Goal: Information Seeking & Learning: Compare options

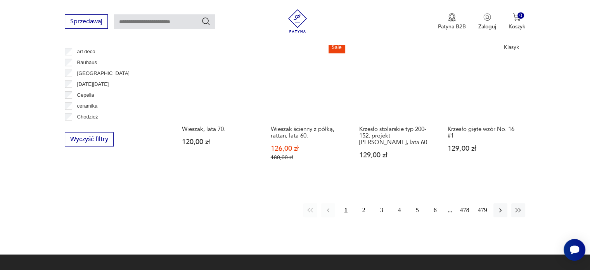
scroll to position [749, 0]
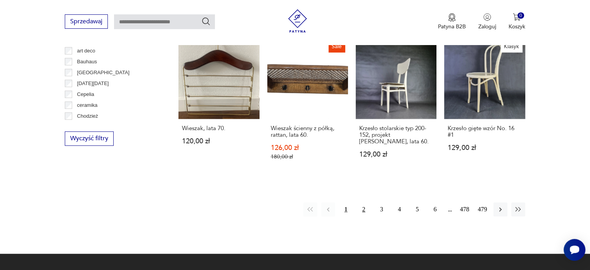
click at [362, 208] on button "2" at bounding box center [364, 209] width 14 height 14
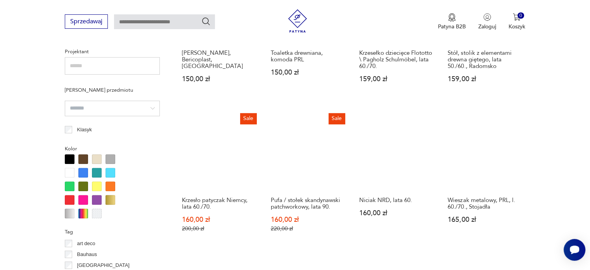
scroll to position [749, 0]
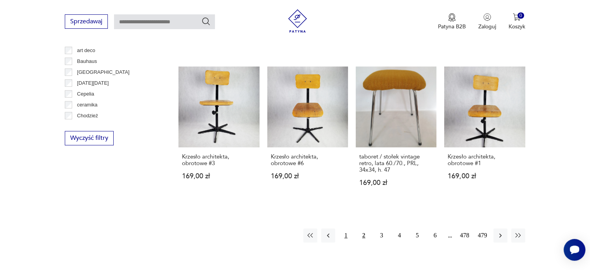
click at [348, 228] on button "1" at bounding box center [346, 235] width 14 height 14
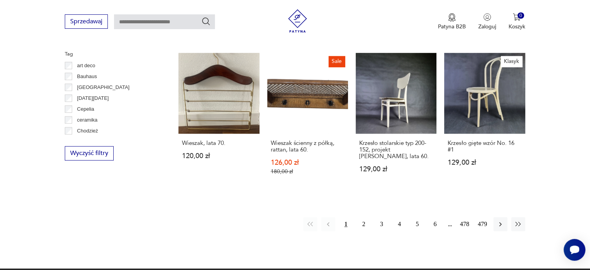
scroll to position [827, 0]
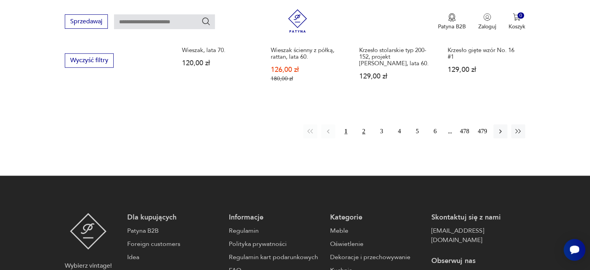
click at [361, 131] on button "2" at bounding box center [364, 131] width 14 height 14
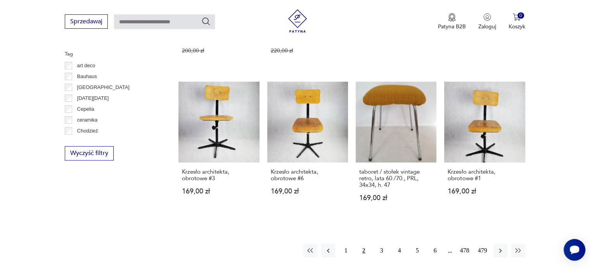
scroll to position [749, 0]
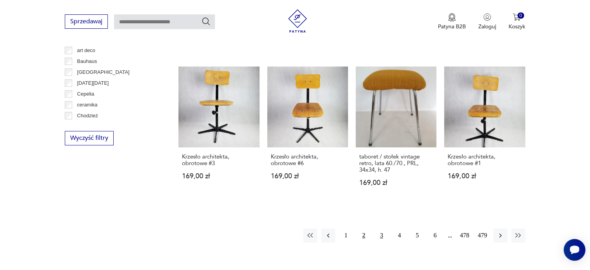
click at [385, 228] on button "3" at bounding box center [382, 235] width 14 height 14
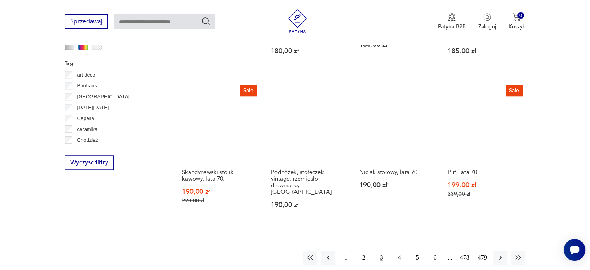
scroll to position [749, 0]
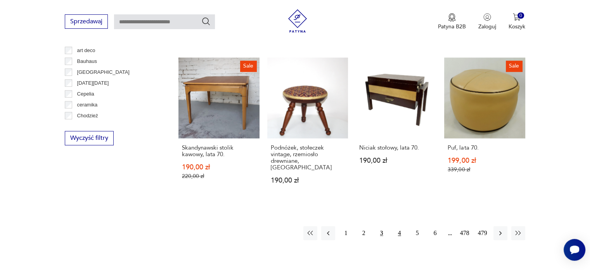
click at [400, 226] on button "4" at bounding box center [400, 233] width 14 height 14
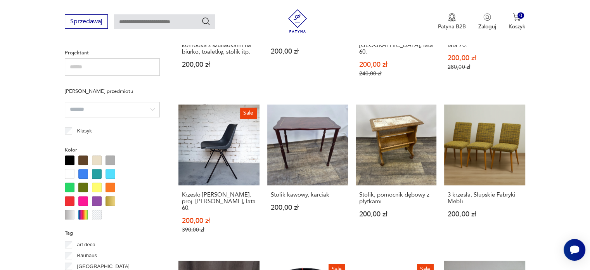
scroll to position [710, 0]
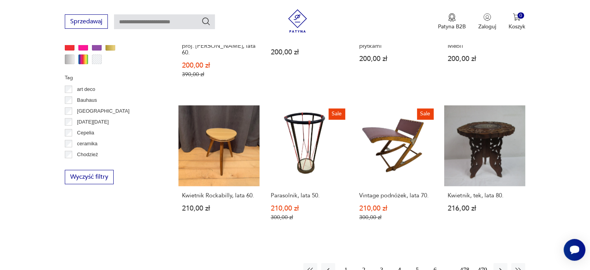
click at [413, 263] on button "5" at bounding box center [418, 270] width 14 height 14
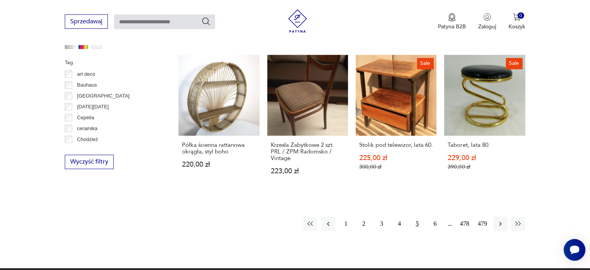
scroll to position [827, 0]
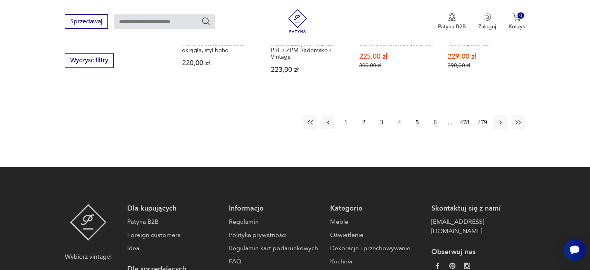
click at [435, 125] on button "6" at bounding box center [435, 122] width 14 height 14
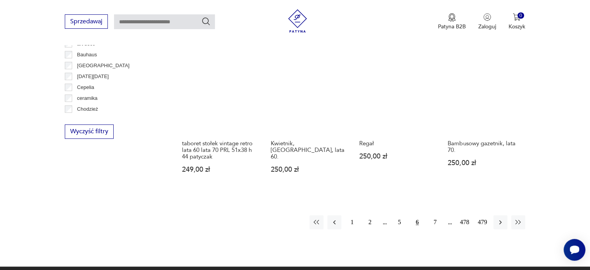
scroll to position [827, 0]
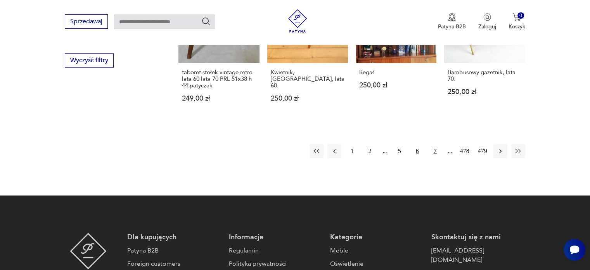
click at [434, 144] on button "7" at bounding box center [435, 151] width 14 height 14
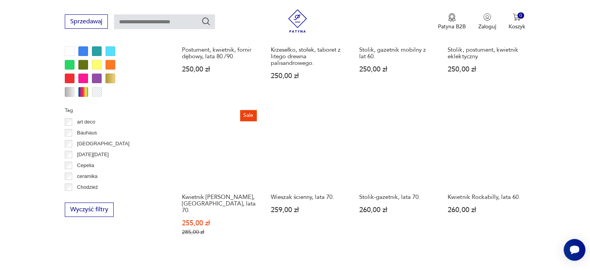
scroll to position [749, 0]
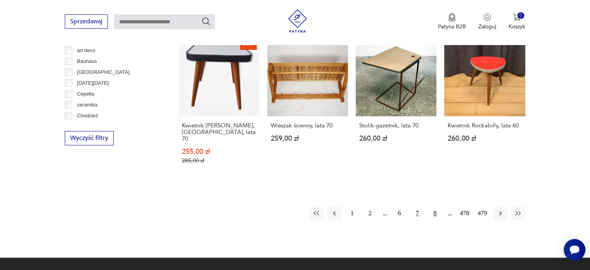
click at [434, 206] on button "8" at bounding box center [435, 213] width 14 height 14
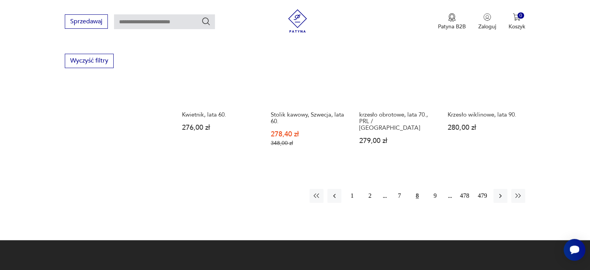
scroll to position [827, 0]
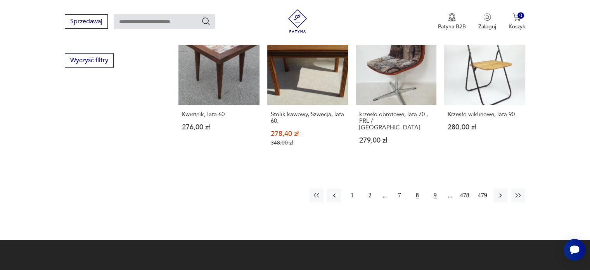
click at [436, 188] on button "9" at bounding box center [435, 195] width 14 height 14
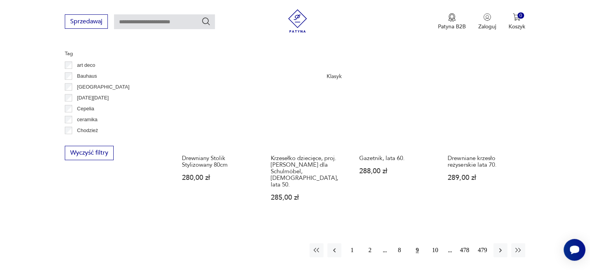
scroll to position [827, 0]
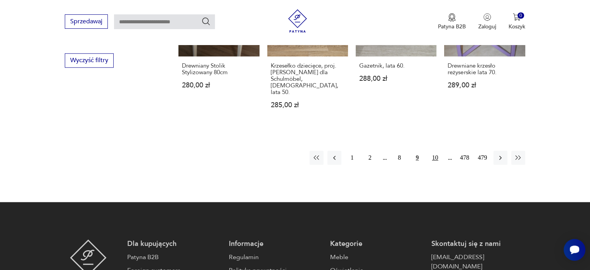
click at [435, 151] on button "10" at bounding box center [435, 158] width 14 height 14
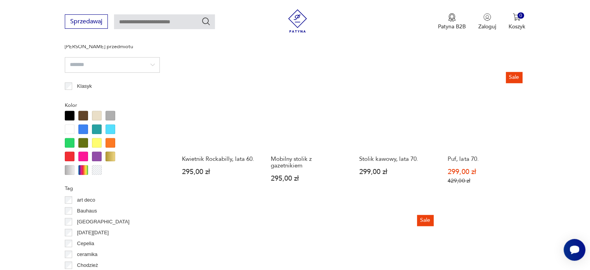
scroll to position [710, 0]
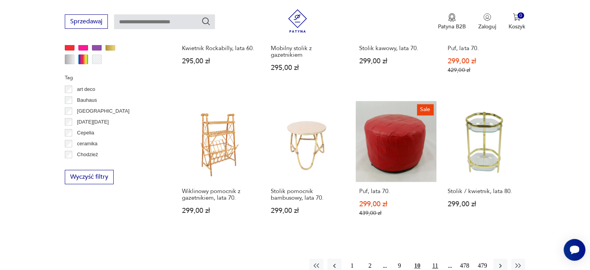
click at [431, 258] on button "11" at bounding box center [435, 265] width 14 height 14
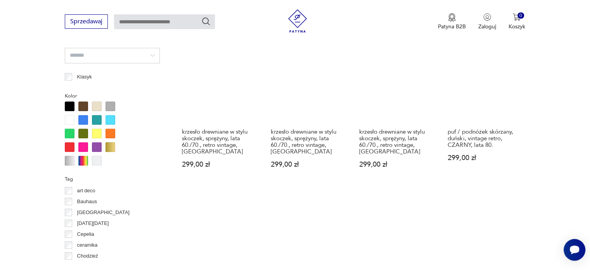
scroll to position [710, 0]
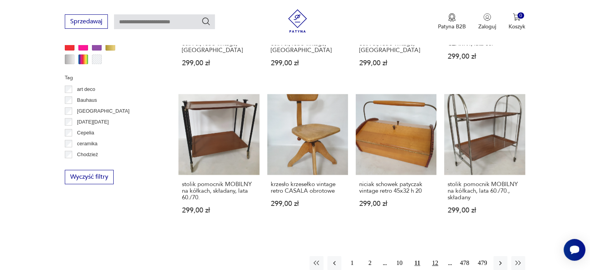
click at [435, 256] on button "12" at bounding box center [435, 263] width 14 height 14
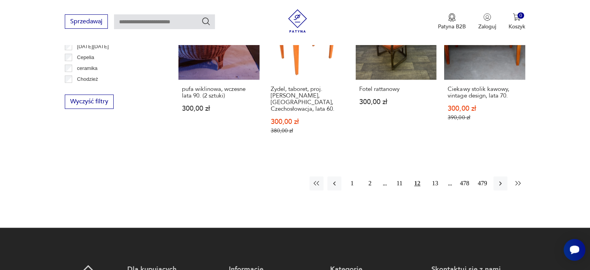
scroll to position [788, 0]
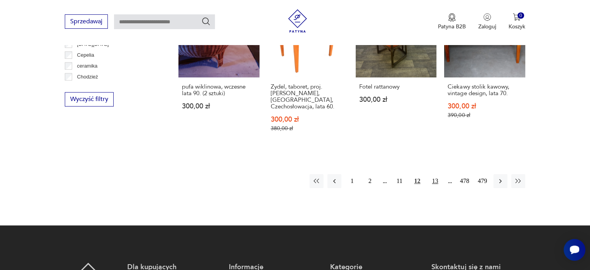
click at [436, 174] on button "13" at bounding box center [435, 181] width 14 height 14
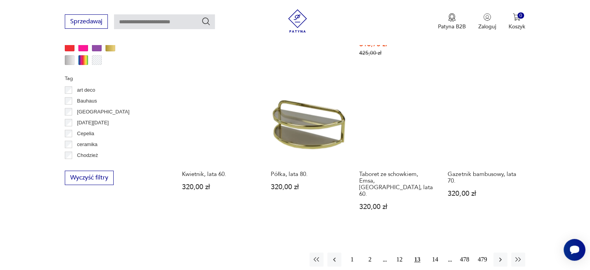
scroll to position [710, 0]
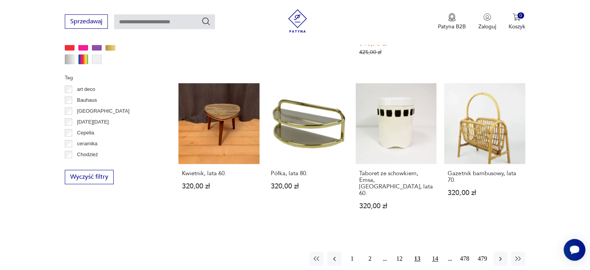
click at [435, 251] on button "14" at bounding box center [435, 258] width 14 height 14
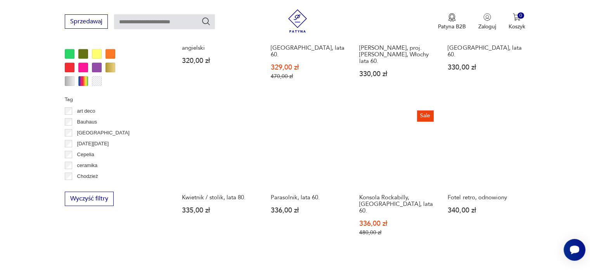
scroll to position [710, 0]
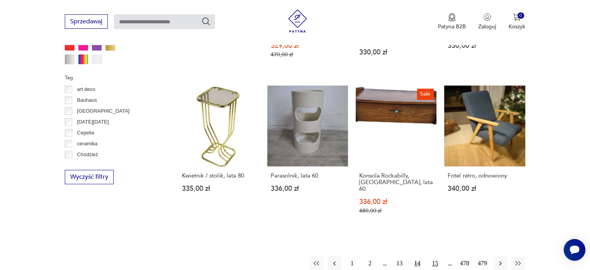
click at [437, 256] on button "15" at bounding box center [435, 263] width 14 height 14
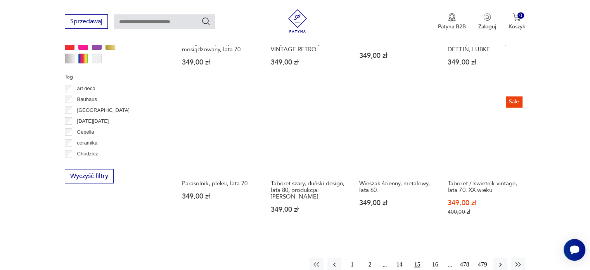
scroll to position [710, 0]
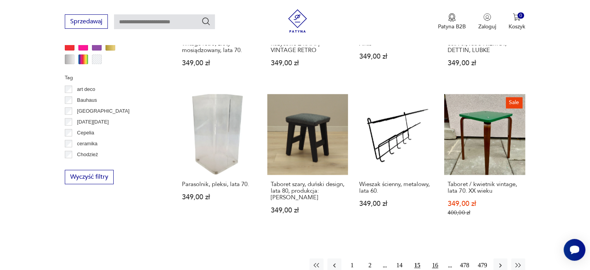
click at [433, 258] on button "16" at bounding box center [435, 265] width 14 height 14
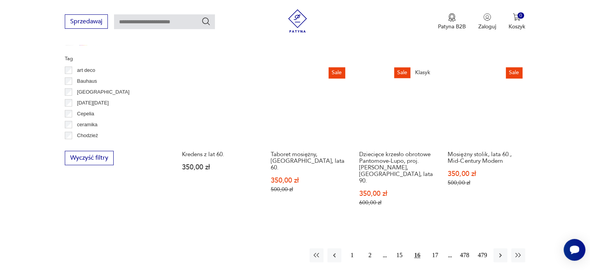
scroll to position [827, 0]
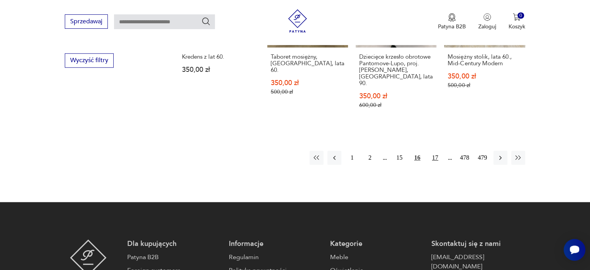
click at [432, 151] on button "17" at bounding box center [435, 158] width 14 height 14
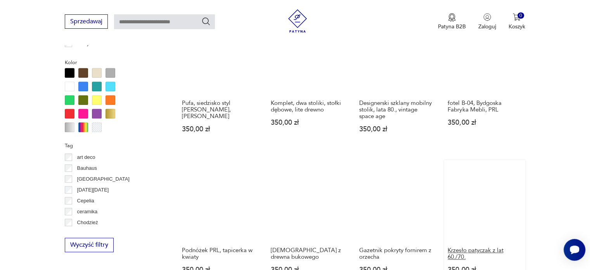
scroll to position [710, 0]
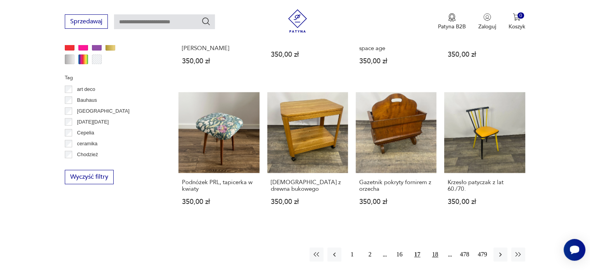
click at [435, 248] on button "18" at bounding box center [435, 254] width 14 height 14
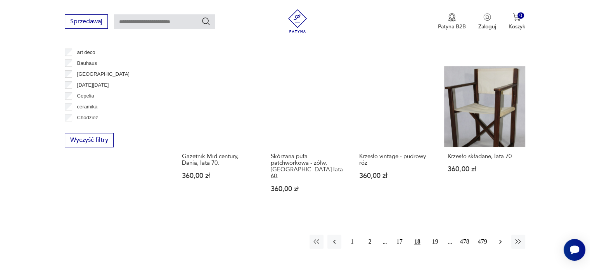
scroll to position [749, 0]
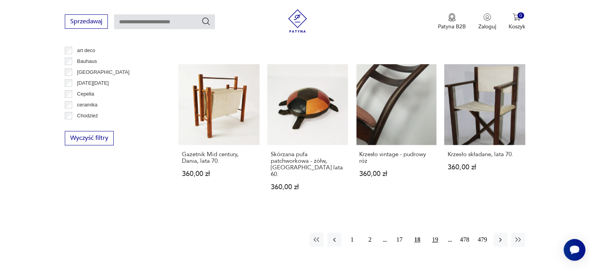
click at [436, 232] on button "19" at bounding box center [435, 239] width 14 height 14
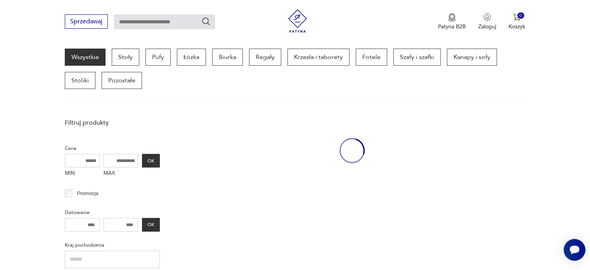
scroll to position [206, 0]
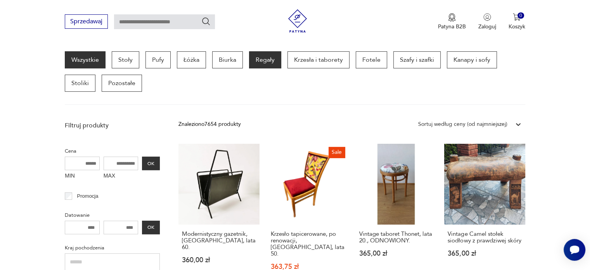
click at [258, 62] on p "Regały" at bounding box center [265, 59] width 32 height 17
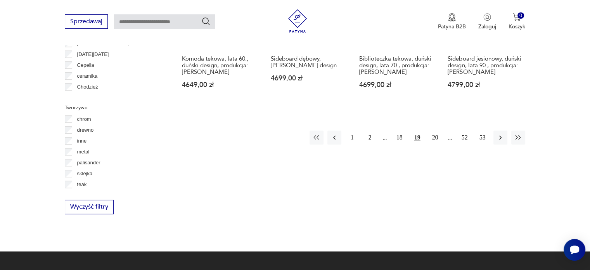
scroll to position [865, 0]
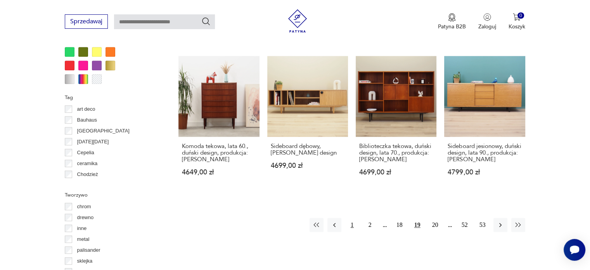
click at [352, 218] on button "1" at bounding box center [352, 225] width 14 height 14
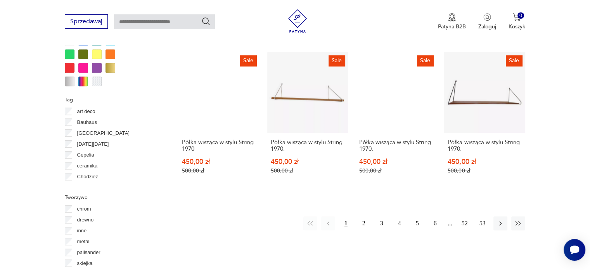
scroll to position [788, 0]
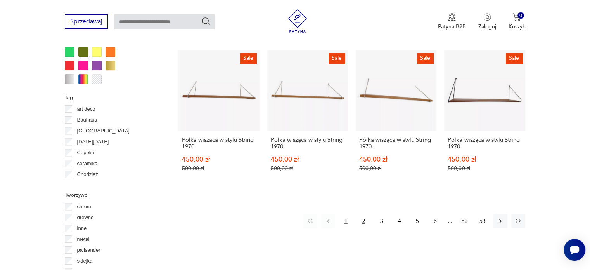
click at [361, 214] on button "2" at bounding box center [364, 221] width 14 height 14
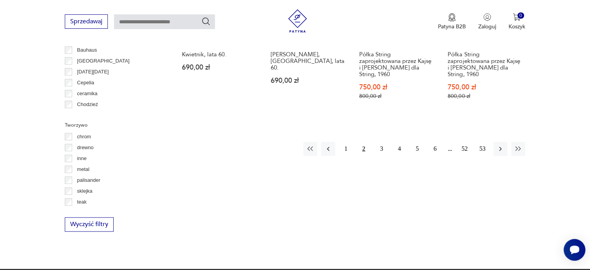
scroll to position [865, 0]
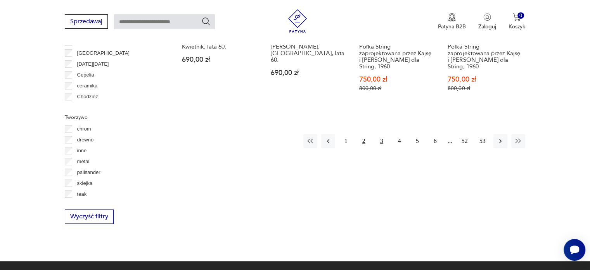
click at [381, 134] on button "3" at bounding box center [382, 141] width 14 height 14
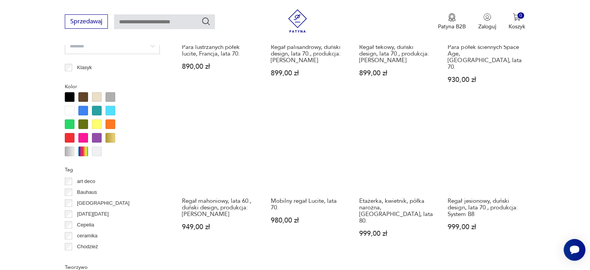
scroll to position [749, 0]
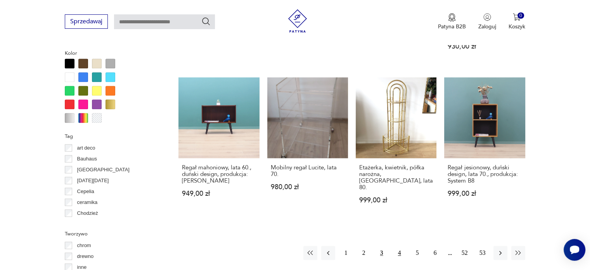
click at [397, 246] on button "4" at bounding box center [400, 253] width 14 height 14
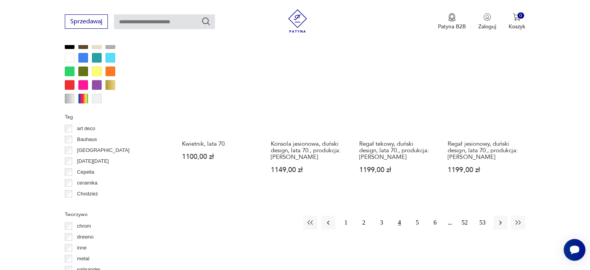
scroll to position [827, 0]
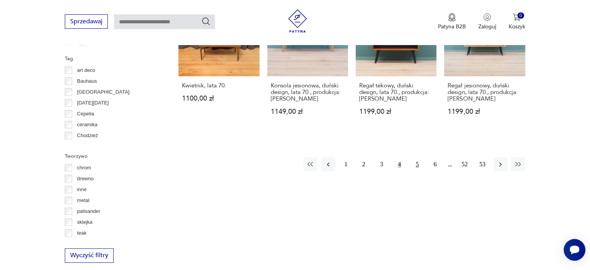
click at [416, 161] on button "5" at bounding box center [418, 164] width 14 height 14
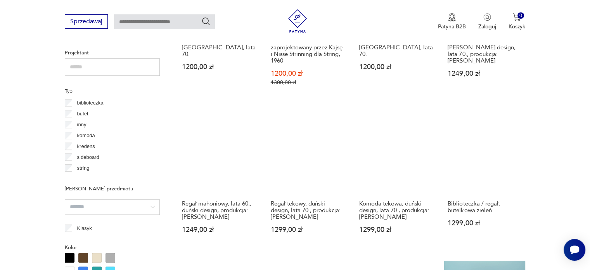
scroll to position [749, 0]
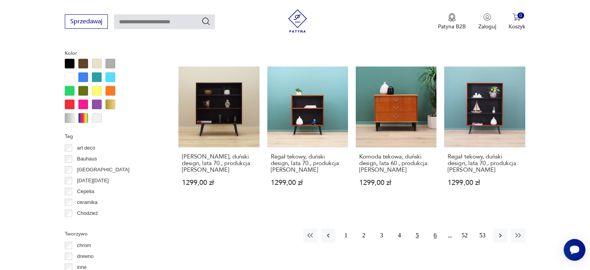
click at [434, 235] on button "6" at bounding box center [435, 235] width 14 height 14
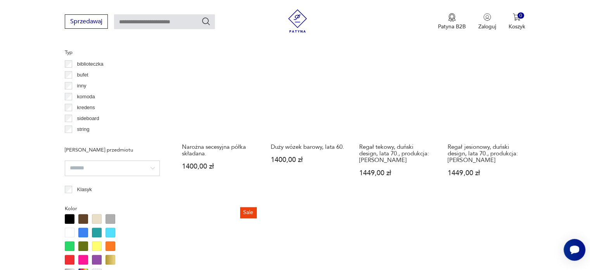
scroll to position [749, 0]
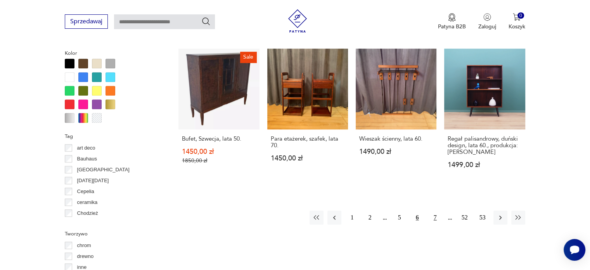
click at [433, 210] on button "7" at bounding box center [435, 217] width 14 height 14
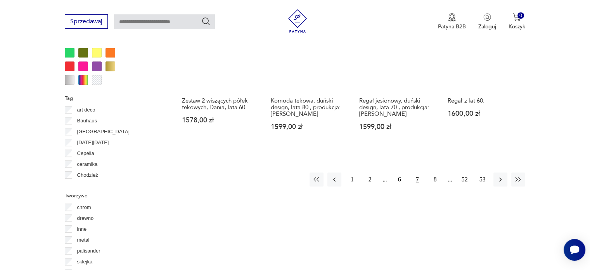
scroll to position [788, 0]
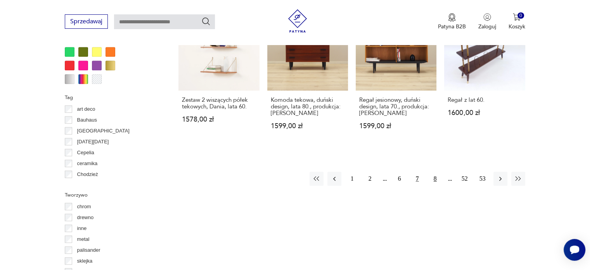
click at [435, 172] on button "8" at bounding box center [435, 179] width 14 height 14
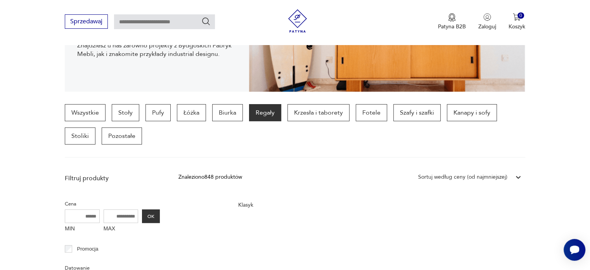
scroll to position [128, 0]
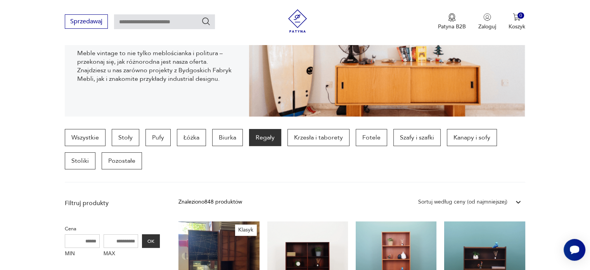
click at [171, 22] on input "text" at bounding box center [164, 21] width 101 height 15
type input "******"
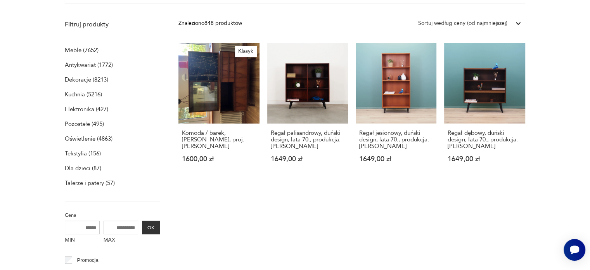
scroll to position [0, 0]
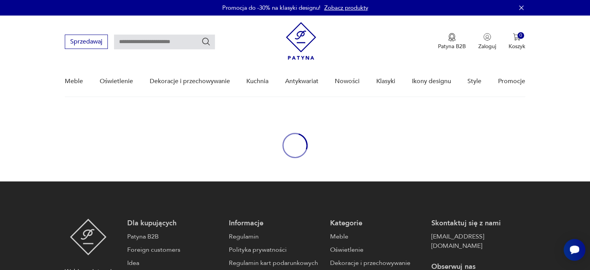
type input "******"
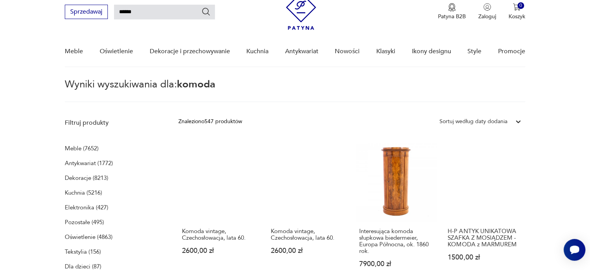
scroll to position [23, 0]
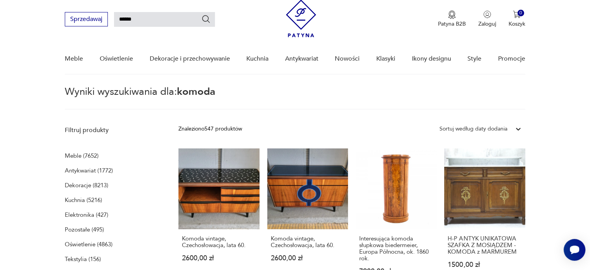
click at [505, 126] on div "Sortuj według daty dodania" at bounding box center [474, 129] width 68 height 9
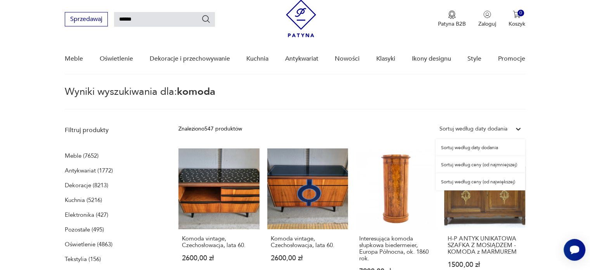
click at [493, 164] on div "Sortuj według ceny (od najmniejszej)" at bounding box center [481, 164] width 90 height 17
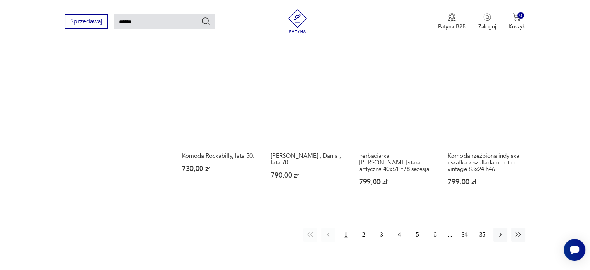
scroll to position [648, 0]
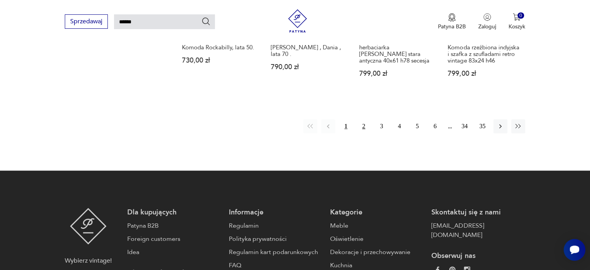
click at [362, 130] on button "2" at bounding box center [364, 126] width 14 height 14
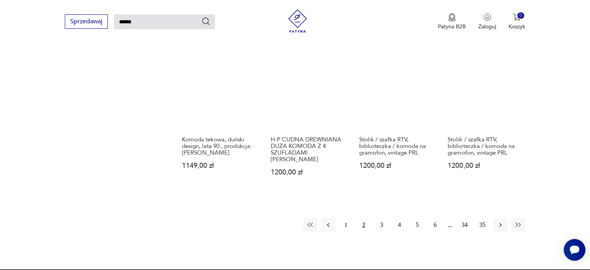
scroll to position [571, 0]
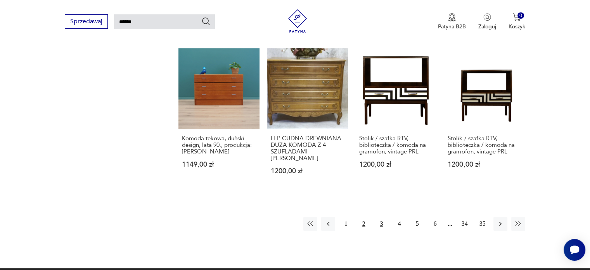
click at [378, 217] on button "3" at bounding box center [382, 224] width 14 height 14
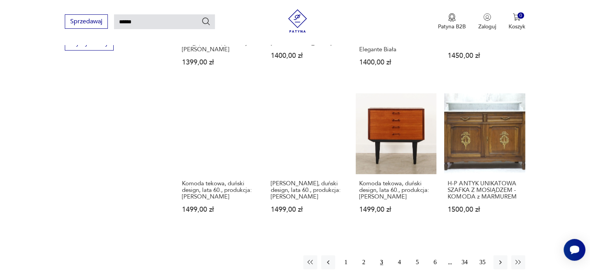
scroll to position [571, 0]
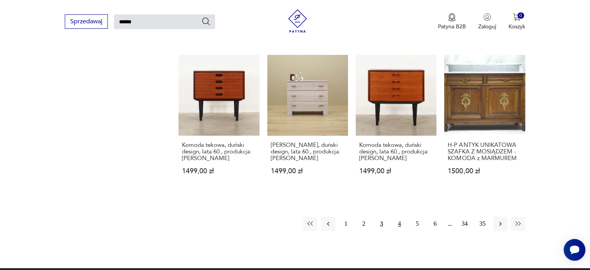
click at [399, 217] on button "4" at bounding box center [400, 224] width 14 height 14
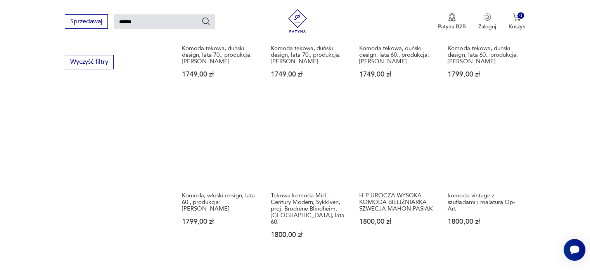
scroll to position [532, 0]
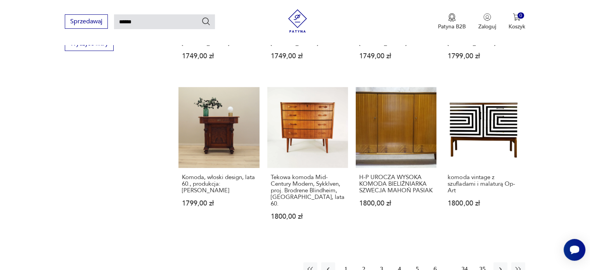
click at [416, 262] on button "5" at bounding box center [418, 269] width 14 height 14
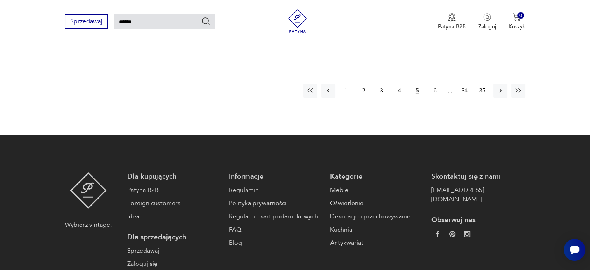
scroll to position [726, 0]
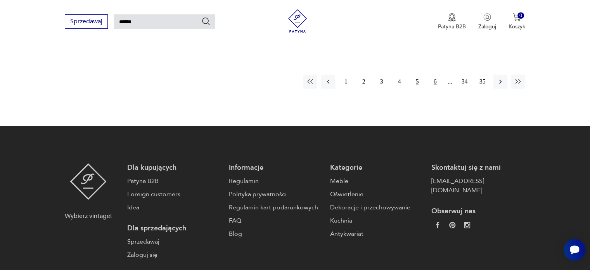
click at [433, 75] on button "6" at bounding box center [435, 82] width 14 height 14
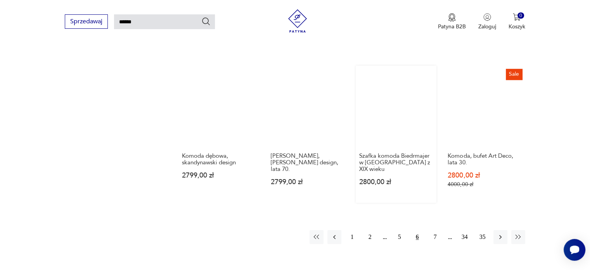
scroll to position [571, 0]
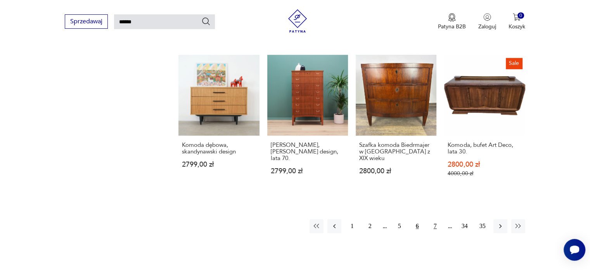
click at [436, 219] on button "7" at bounding box center [435, 226] width 14 height 14
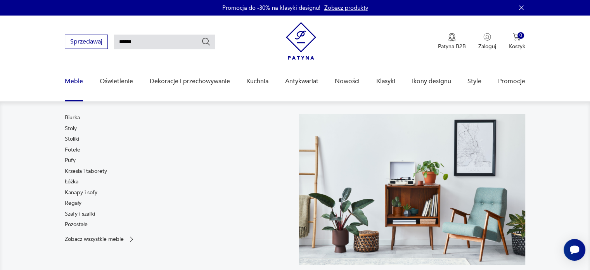
click at [72, 81] on link "Meble" at bounding box center [74, 81] width 18 height 30
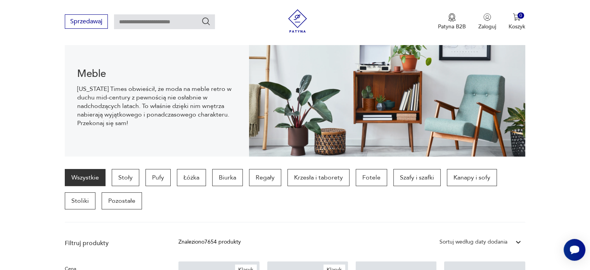
scroll to position [93, 0]
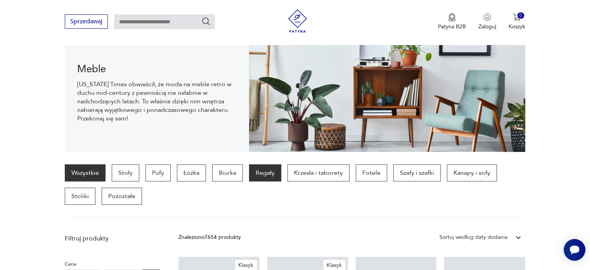
click at [261, 177] on p "Regały" at bounding box center [265, 172] width 32 height 17
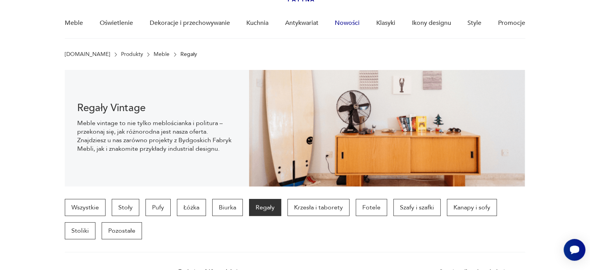
scroll to position [12, 0]
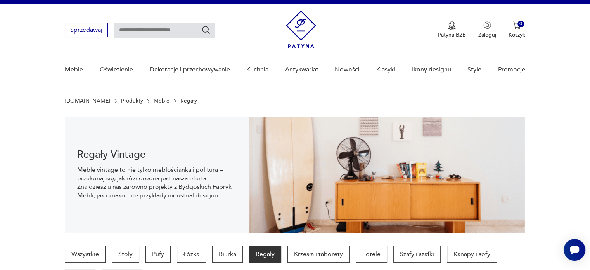
click at [174, 31] on input "text" at bounding box center [164, 30] width 101 height 15
type input "*********"
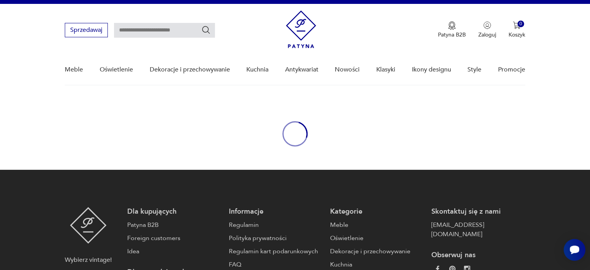
type input "*********"
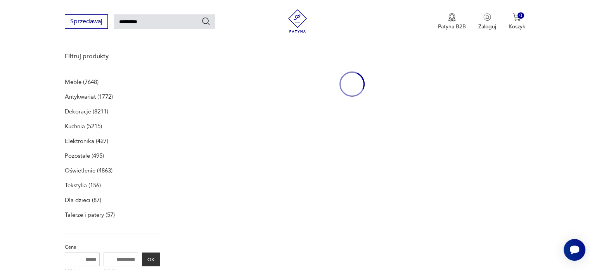
scroll to position [100, 0]
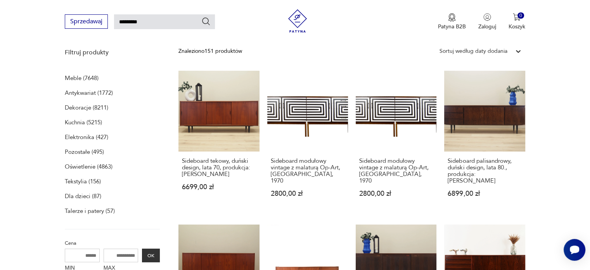
click at [521, 54] on icon at bounding box center [519, 51] width 8 height 8
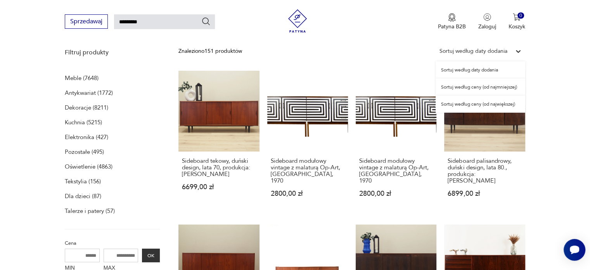
click at [489, 87] on div "Sortuj według ceny (od najmniejszej)" at bounding box center [481, 86] width 90 height 17
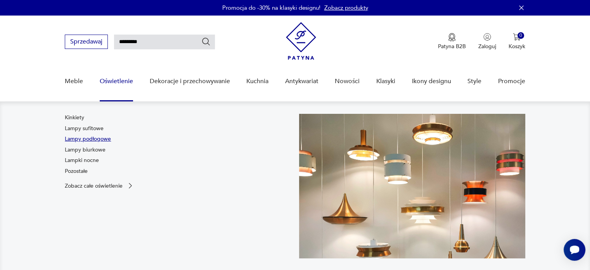
click at [99, 138] on link "Lampy podłogowe" at bounding box center [88, 139] width 46 height 8
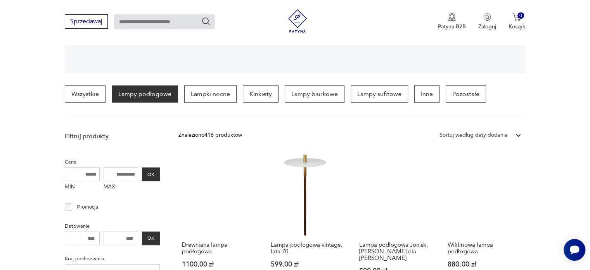
scroll to position [170, 0]
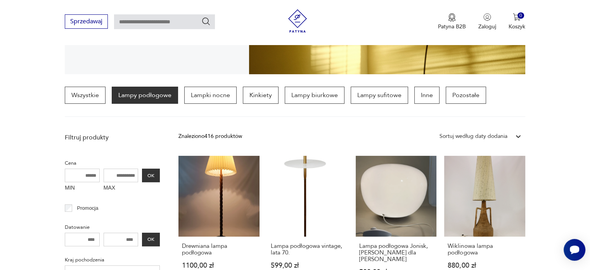
click at [491, 135] on div "Sortuj według daty dodania" at bounding box center [474, 136] width 68 height 9
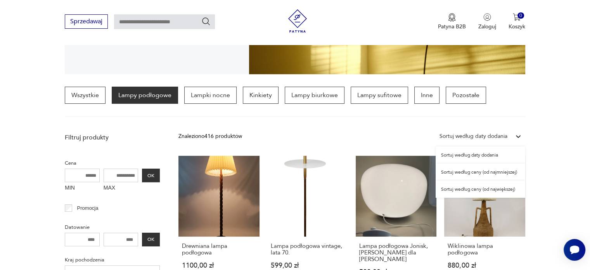
click at [480, 172] on div "Sortuj według ceny (od najmniejszej)" at bounding box center [481, 171] width 90 height 17
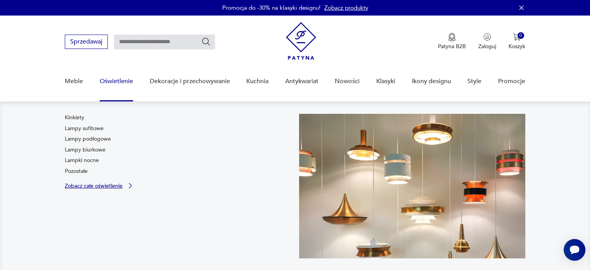
click at [91, 185] on p "Zobacz całe oświetlenie" at bounding box center [94, 185] width 58 height 5
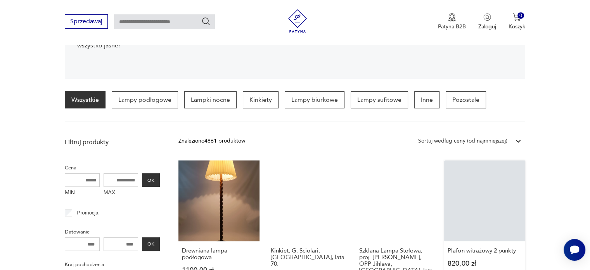
scroll to position [170, 0]
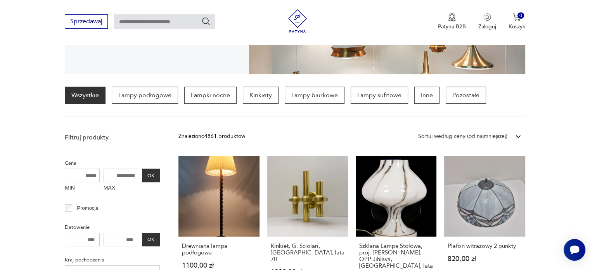
click at [463, 135] on div "Sortuj według ceny (od najmniejszej)" at bounding box center [462, 136] width 89 height 9
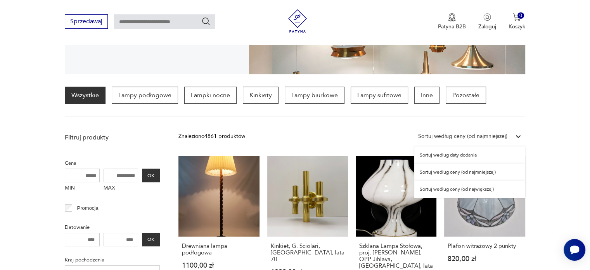
click at [458, 170] on div "Sortuj według ceny (od najmniejszej)" at bounding box center [469, 171] width 111 height 17
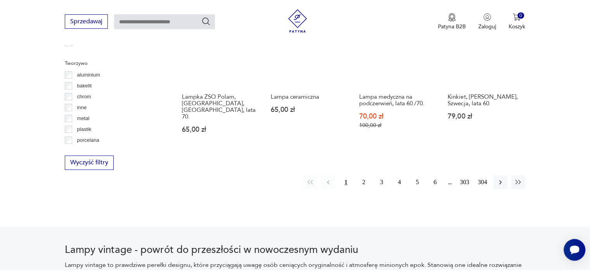
scroll to position [804, 0]
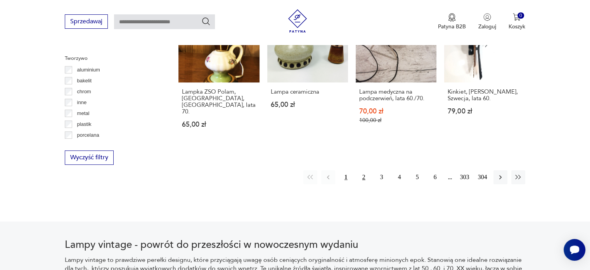
click at [365, 170] on button "2" at bounding box center [364, 177] width 14 height 14
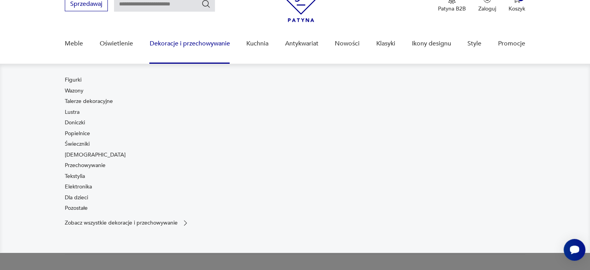
scroll to position [39, 0]
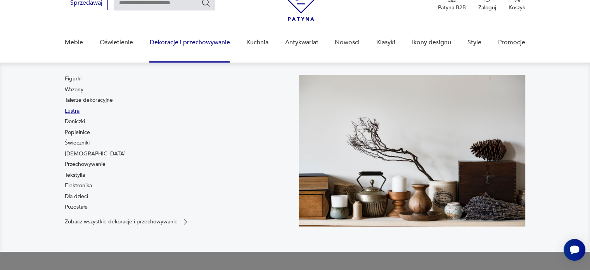
click at [71, 113] on link "Lustra" at bounding box center [72, 111] width 15 height 8
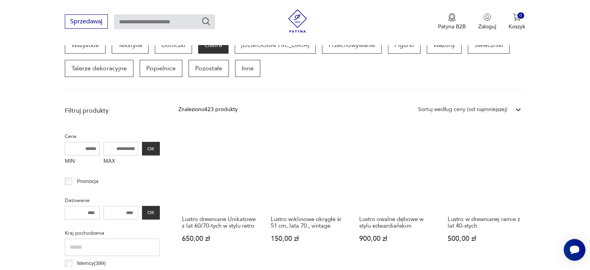
scroll to position [222, 0]
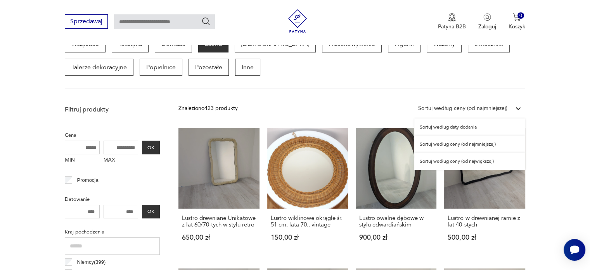
click at [484, 104] on div "Sortuj według ceny (od najmniejszej)" at bounding box center [462, 108] width 89 height 9
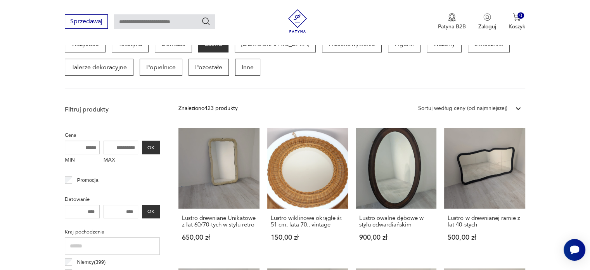
click at [503, 107] on div "Sortuj według ceny (od najmniejszej)" at bounding box center [462, 108] width 89 height 9
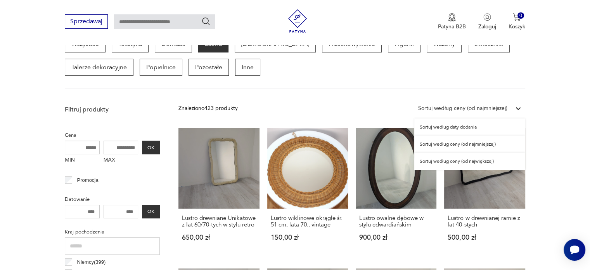
click at [463, 146] on div "Sortuj według ceny (od najmniejszej)" at bounding box center [469, 143] width 111 height 17
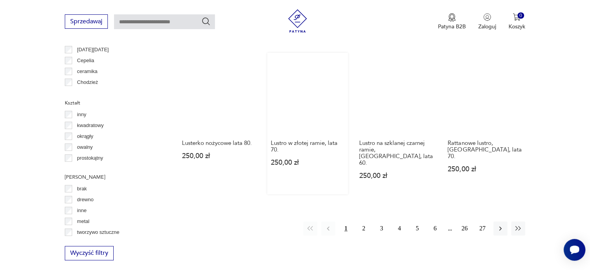
scroll to position [749, 0]
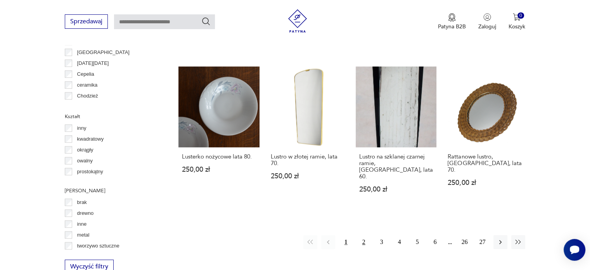
click at [368, 235] on button "2" at bounding box center [364, 242] width 14 height 14
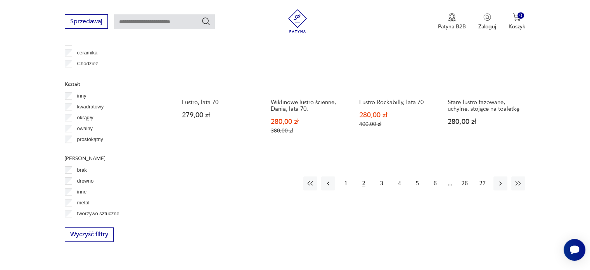
scroll to position [788, 0]
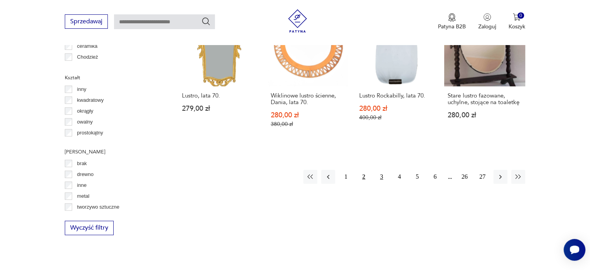
click at [384, 170] on button "3" at bounding box center [382, 177] width 14 height 14
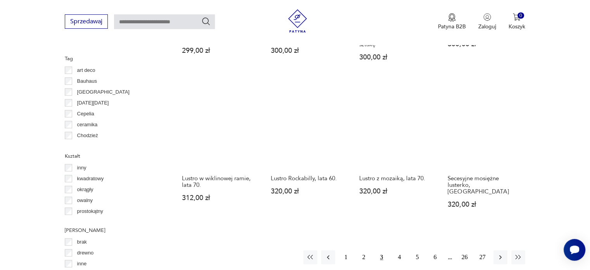
scroll to position [710, 0]
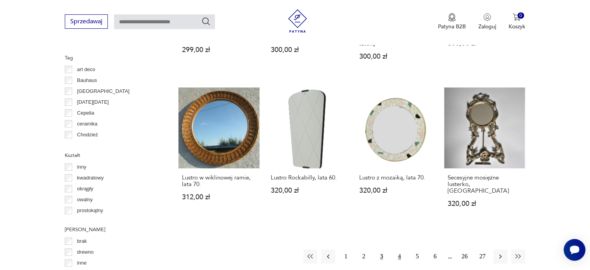
click at [399, 249] on button "4" at bounding box center [400, 256] width 14 height 14
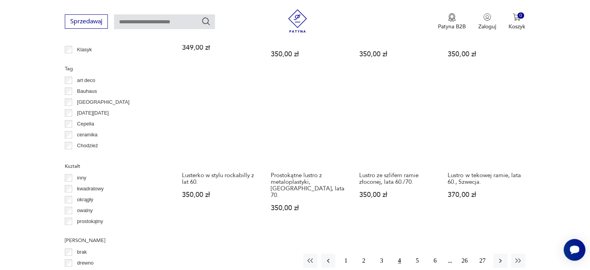
scroll to position [710, 0]
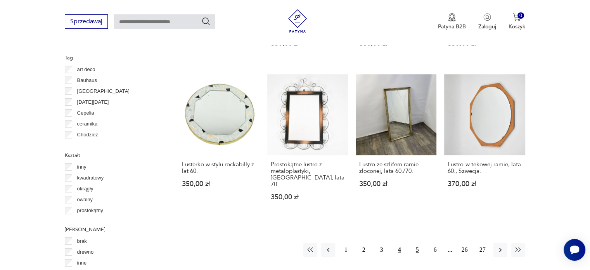
click at [418, 243] on button "5" at bounding box center [418, 250] width 14 height 14
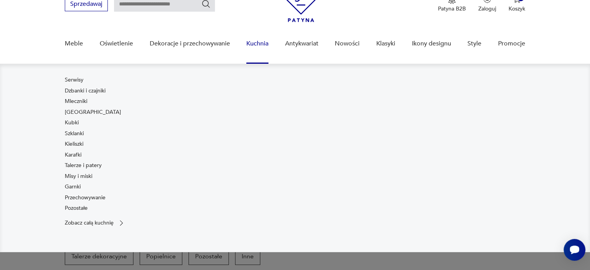
scroll to position [39, 0]
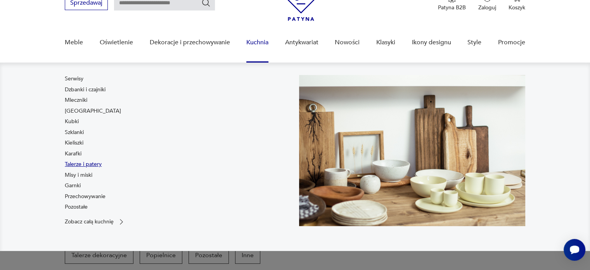
click at [82, 163] on link "Talerze i patery" at bounding box center [83, 164] width 37 height 8
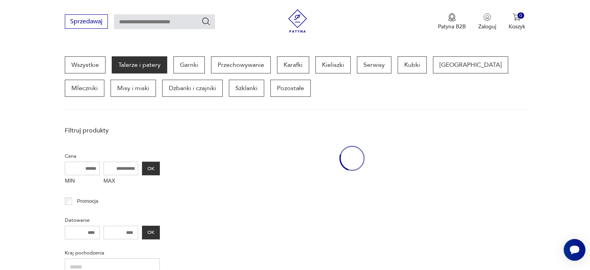
scroll to position [206, 0]
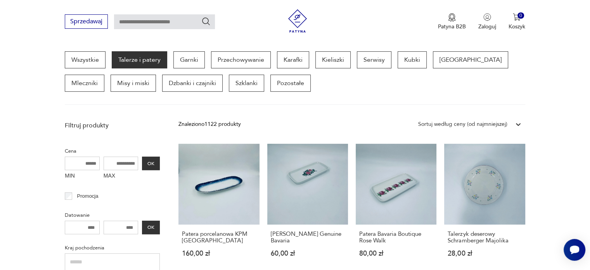
click at [462, 124] on div "Sortuj według ceny (od najmniejszej)" at bounding box center [462, 124] width 89 height 9
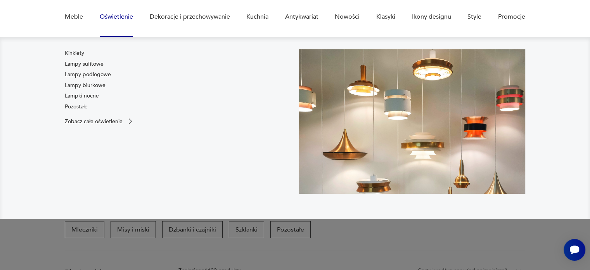
scroll to position [0, 0]
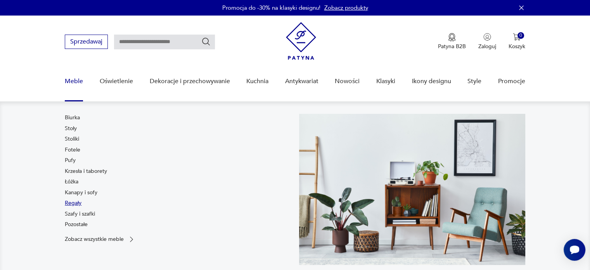
click at [75, 201] on link "Regały" at bounding box center [73, 203] width 17 height 8
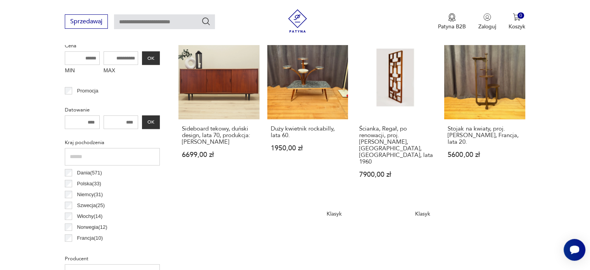
scroll to position [206, 0]
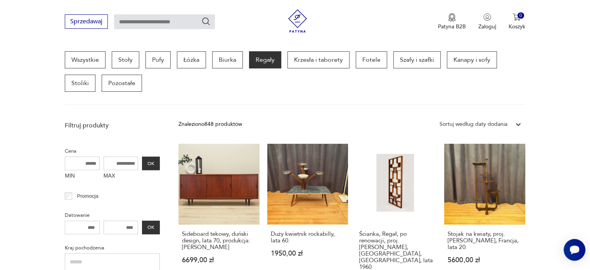
click at [487, 122] on div "Sortuj według daty dodania" at bounding box center [474, 124] width 68 height 9
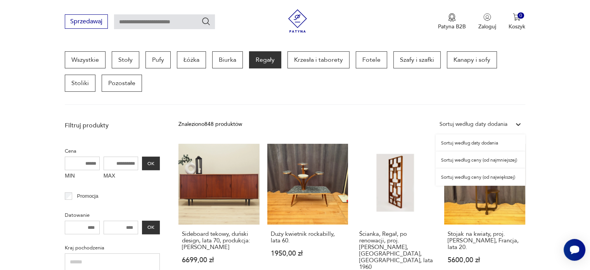
click at [485, 156] on div "Sortuj według ceny (od najmniejszej)" at bounding box center [481, 159] width 90 height 17
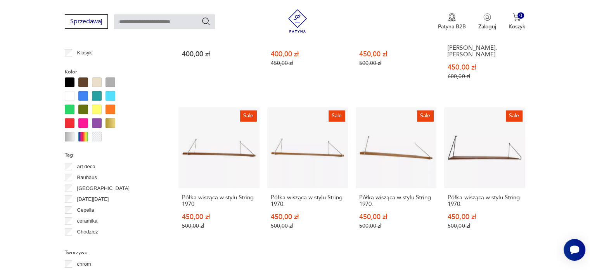
scroll to position [633, 0]
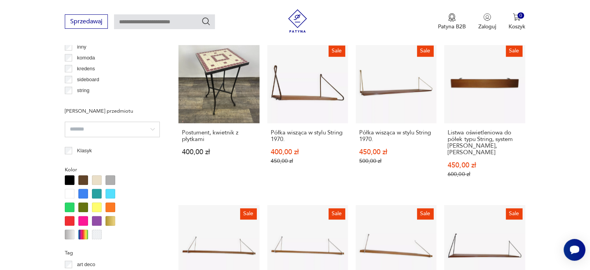
click at [155, 17] on input "text" at bounding box center [164, 21] width 101 height 15
type input "*******"
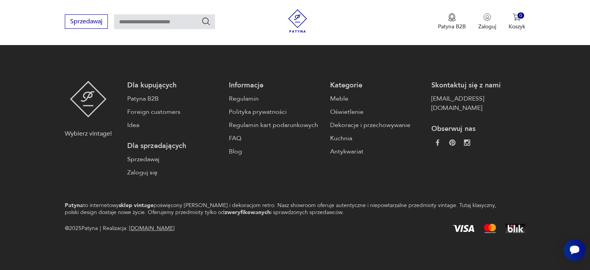
type input "*******"
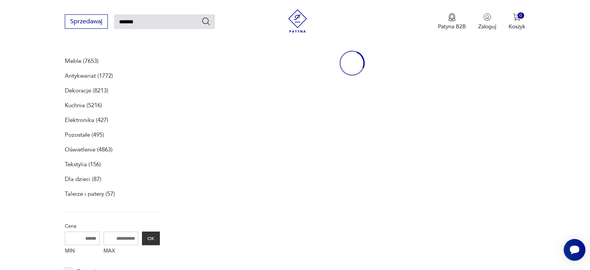
scroll to position [100, 0]
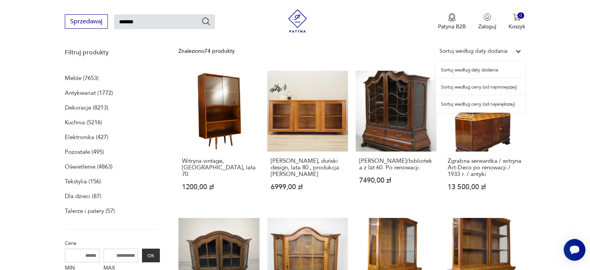
click at [499, 49] on div "Sortuj według daty dodania" at bounding box center [474, 51] width 68 height 9
click at [480, 86] on div "Sortuj według ceny (od najmniejszej)" at bounding box center [481, 86] width 90 height 17
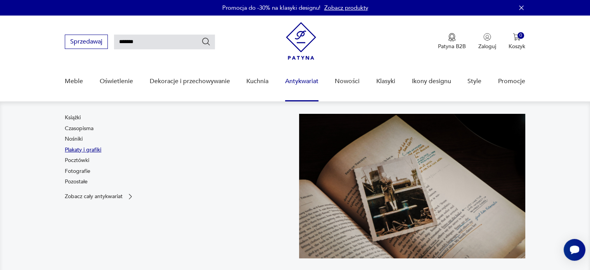
click at [81, 149] on link "Plakaty i grafiki" at bounding box center [83, 150] width 36 height 8
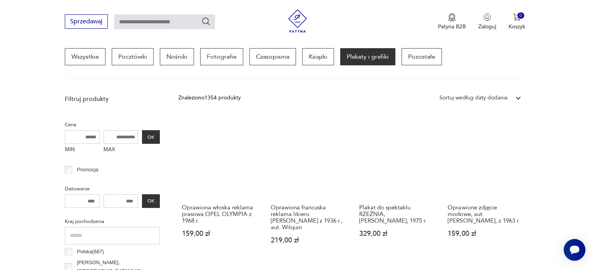
scroll to position [209, 0]
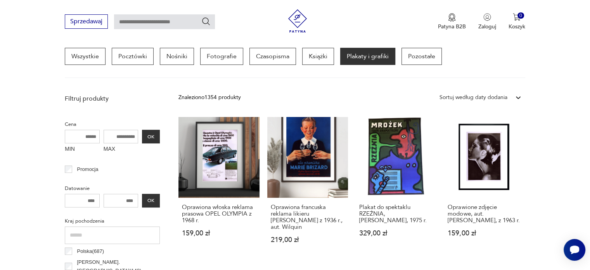
click at [502, 97] on div "Sortuj według daty dodania" at bounding box center [474, 97] width 68 height 9
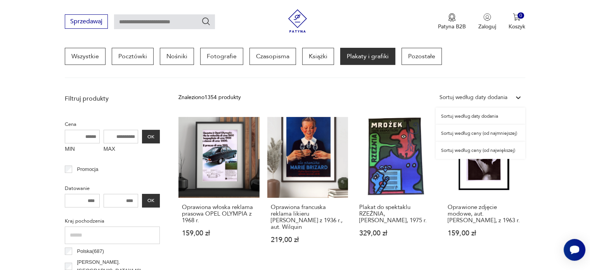
click at [504, 130] on div "Sortuj według ceny (od najmniejszej)" at bounding box center [481, 133] width 90 height 17
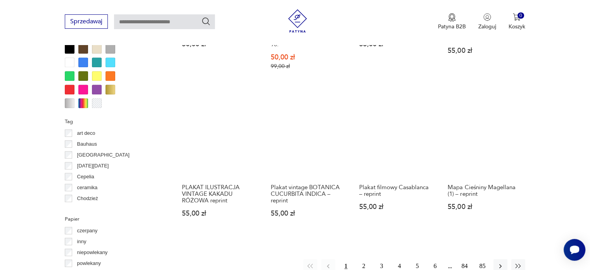
scroll to position [726, 0]
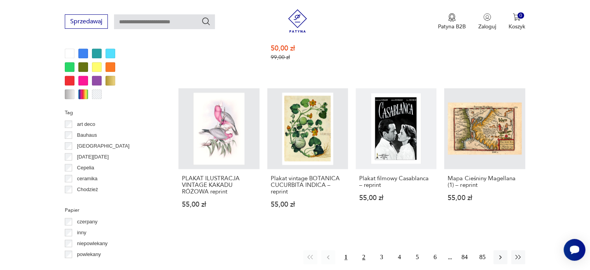
click at [365, 250] on button "2" at bounding box center [364, 257] width 14 height 14
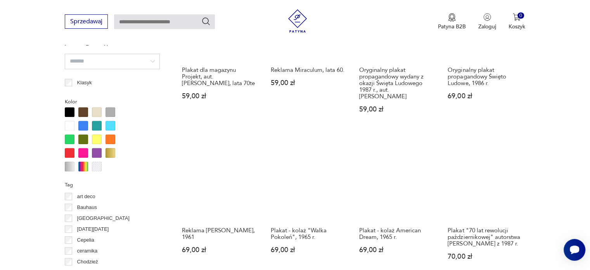
scroll to position [765, 0]
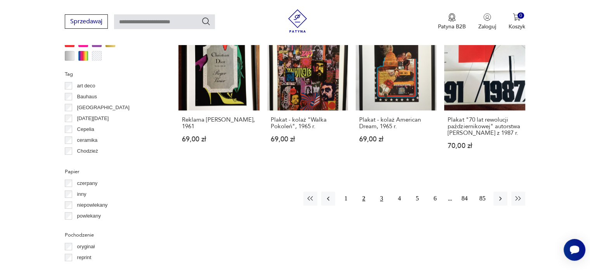
click at [383, 191] on button "3" at bounding box center [382, 198] width 14 height 14
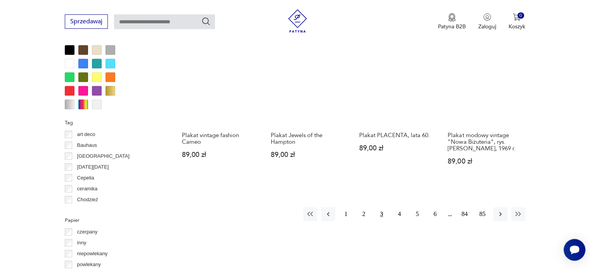
scroll to position [726, 0]
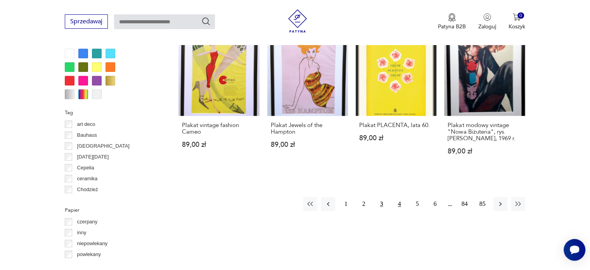
click at [399, 198] on button "4" at bounding box center [400, 204] width 14 height 14
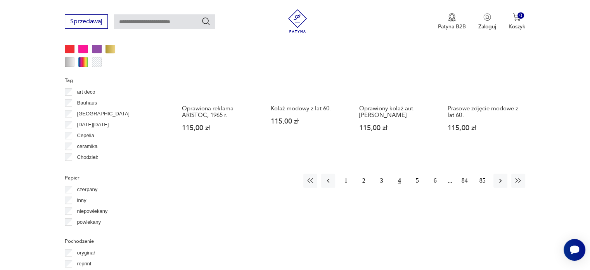
scroll to position [765, 0]
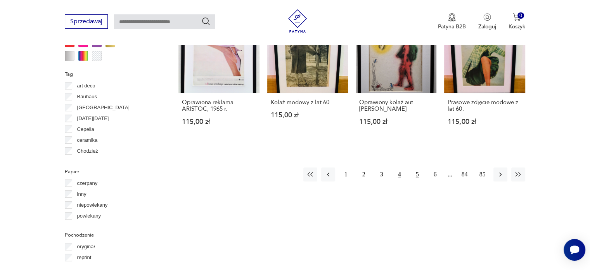
click at [416, 175] on button "5" at bounding box center [418, 174] width 14 height 14
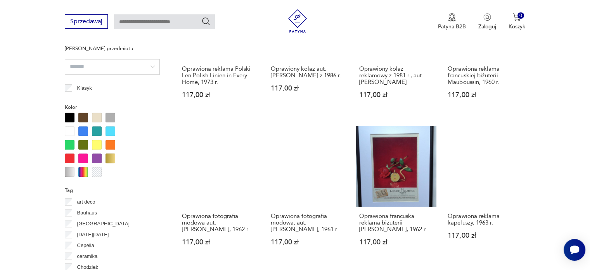
scroll to position [804, 0]
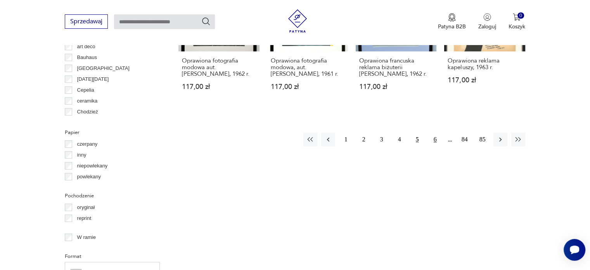
click at [433, 134] on button "6" at bounding box center [435, 139] width 14 height 14
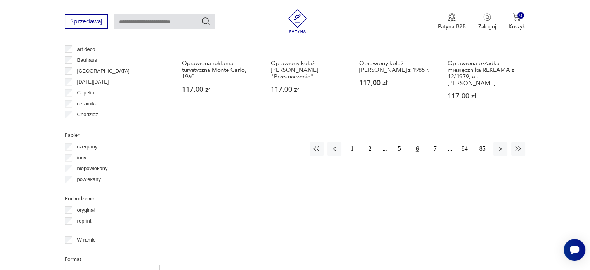
scroll to position [803, 0]
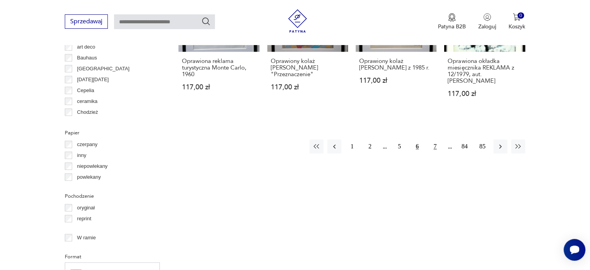
click at [435, 142] on button "7" at bounding box center [435, 146] width 14 height 14
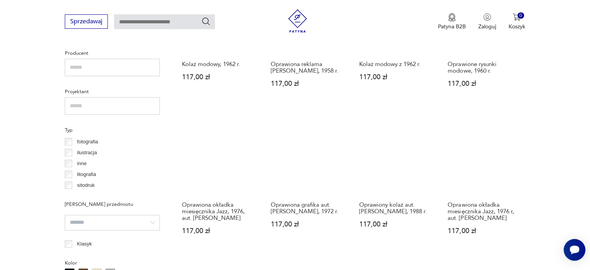
scroll to position [687, 0]
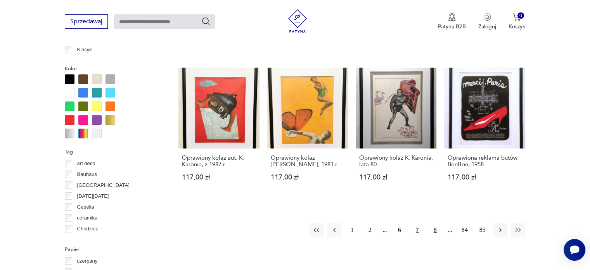
click at [438, 226] on button "8" at bounding box center [435, 230] width 14 height 14
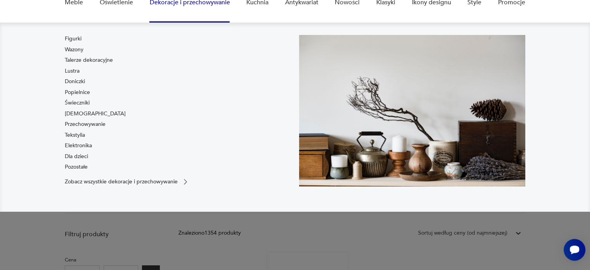
scroll to position [194, 0]
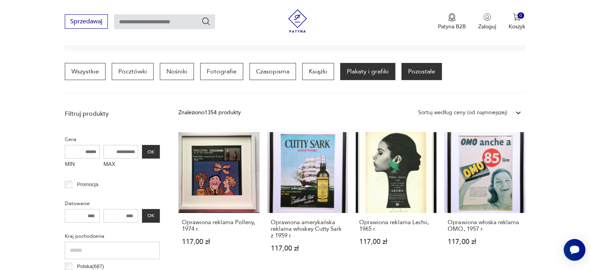
click at [416, 74] on p "Pozostałe" at bounding box center [422, 71] width 40 height 17
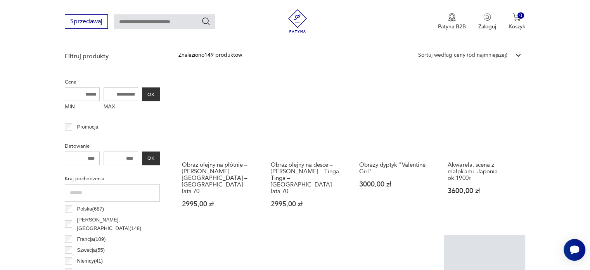
scroll to position [260, 0]
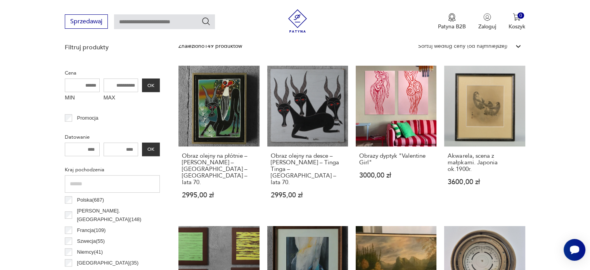
click at [504, 46] on div "Sortuj według ceny (od najmniejszej)" at bounding box center [462, 46] width 89 height 9
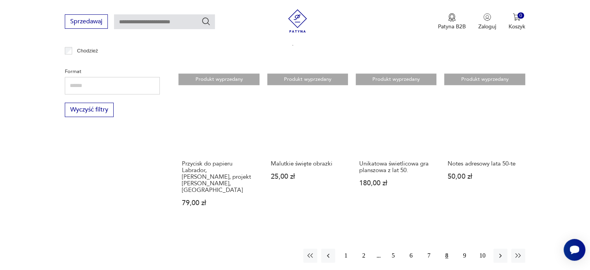
scroll to position [765, 0]
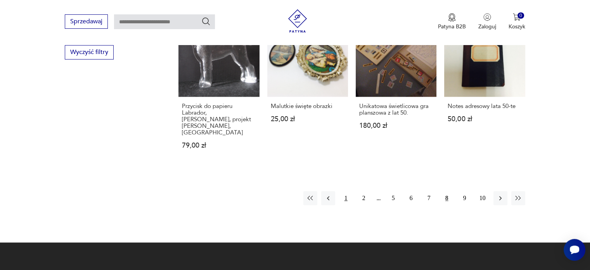
click at [348, 191] on button "1" at bounding box center [346, 198] width 14 height 14
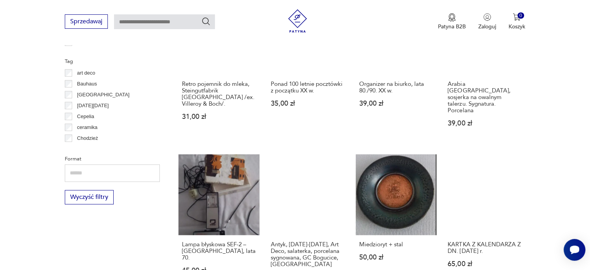
scroll to position [687, 0]
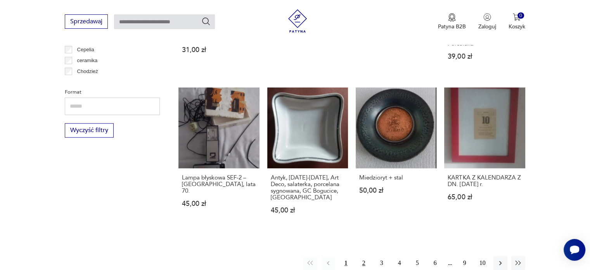
click at [361, 256] on button "2" at bounding box center [364, 263] width 14 height 14
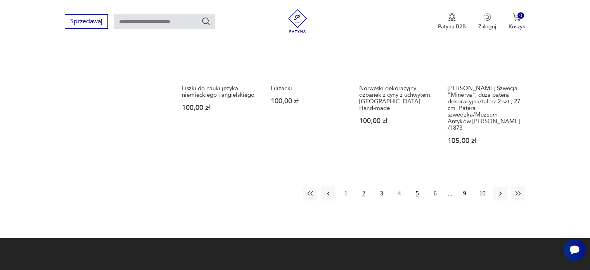
scroll to position [804, 0]
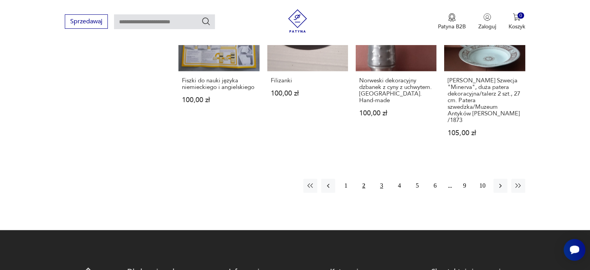
click at [382, 179] on button "3" at bounding box center [382, 186] width 14 height 14
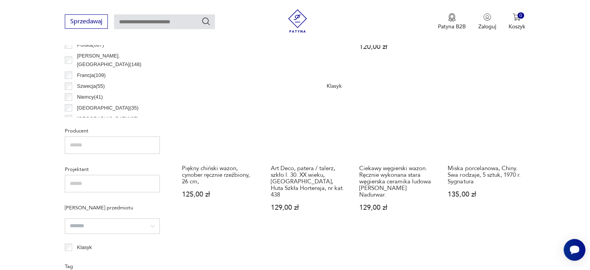
scroll to position [609, 0]
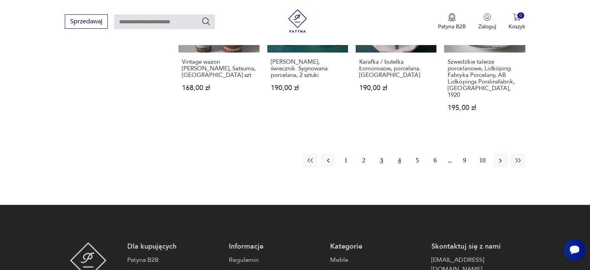
click at [398, 153] on button "4" at bounding box center [400, 160] width 14 height 14
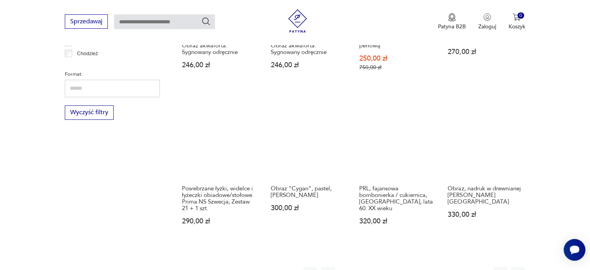
scroll to position [803, 0]
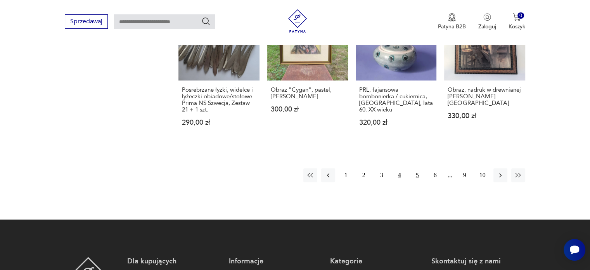
click at [414, 168] on button "5" at bounding box center [418, 175] width 14 height 14
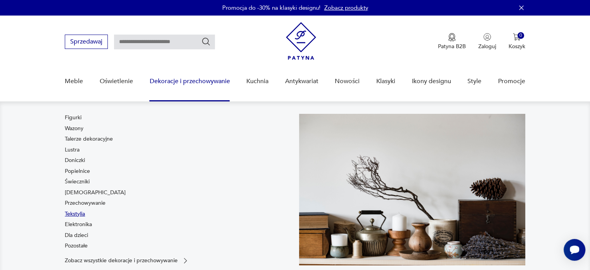
click at [75, 212] on link "Tekstylia" at bounding box center [75, 214] width 20 height 8
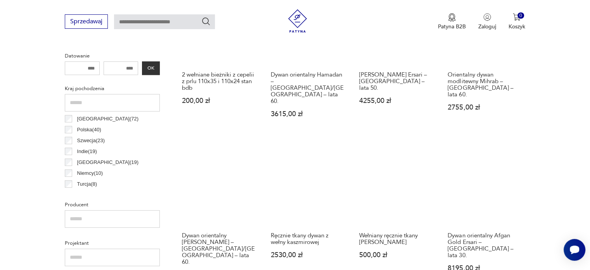
scroll to position [377, 0]
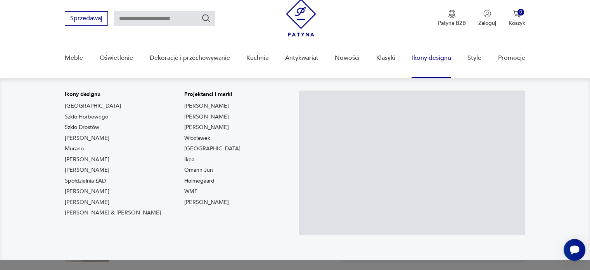
scroll to position [39, 0]
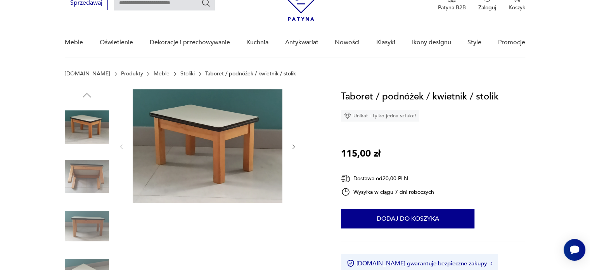
click at [96, 181] on img at bounding box center [87, 176] width 44 height 44
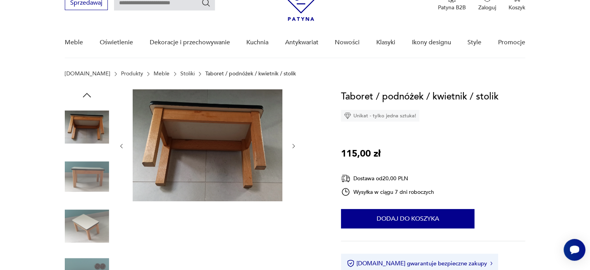
click at [88, 175] on img at bounding box center [87, 176] width 44 height 44
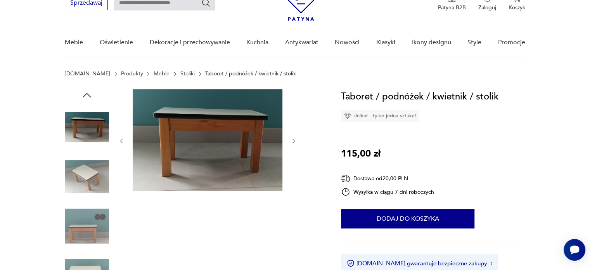
click at [96, 205] on img at bounding box center [87, 226] width 44 height 44
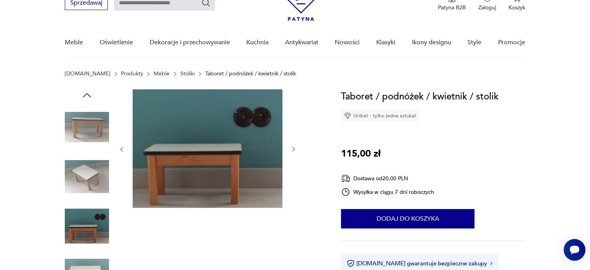
click at [95, 238] on img at bounding box center [87, 226] width 44 height 44
click at [94, 223] on img at bounding box center [87, 226] width 44 height 44
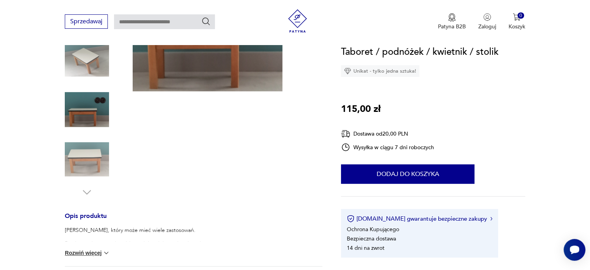
click at [92, 171] on img at bounding box center [87, 159] width 44 height 44
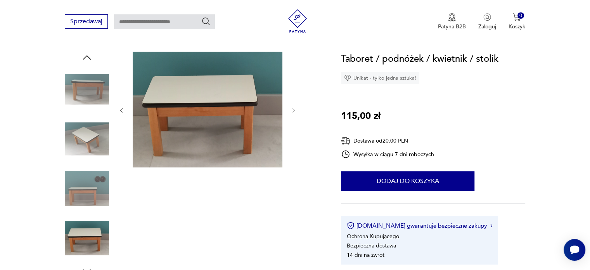
scroll to position [76, 0]
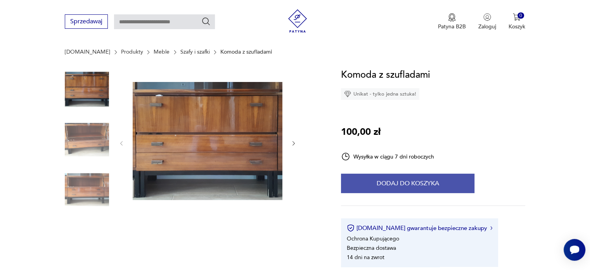
scroll to position [155, 0]
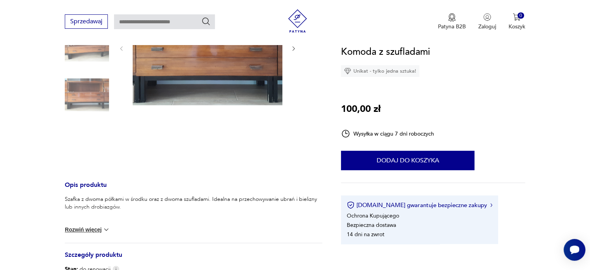
click at [95, 231] on button "Rozwiń więcej" at bounding box center [87, 229] width 45 height 8
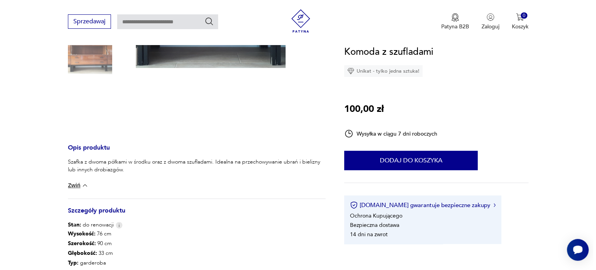
scroll to position [78, 0]
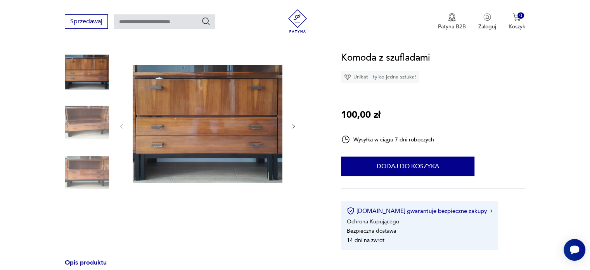
click at [94, 119] on img at bounding box center [87, 122] width 44 height 44
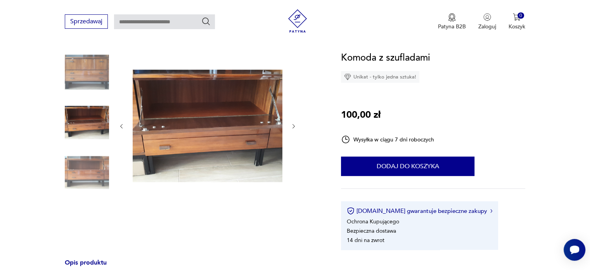
click at [92, 175] on img at bounding box center [87, 171] width 44 height 44
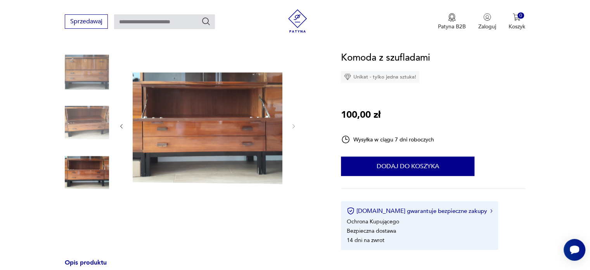
click at [94, 66] on img at bounding box center [87, 72] width 44 height 44
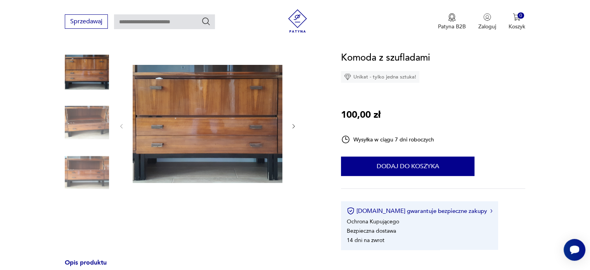
click at [185, 130] on img at bounding box center [208, 125] width 150 height 150
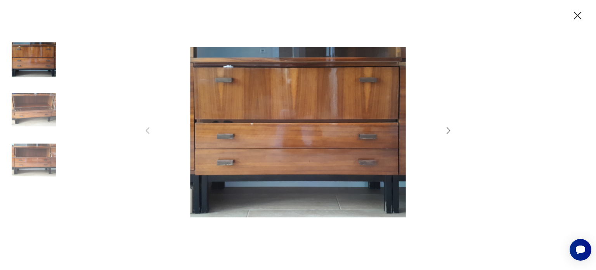
click at [25, 105] on img at bounding box center [34, 109] width 44 height 44
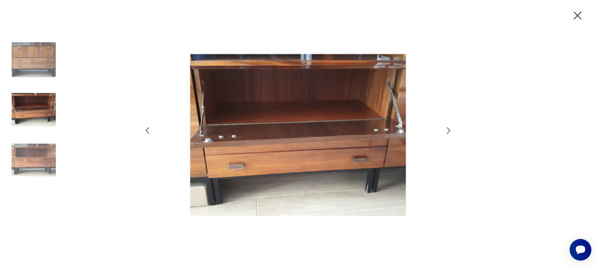
click at [35, 154] on img at bounding box center [34, 159] width 44 height 44
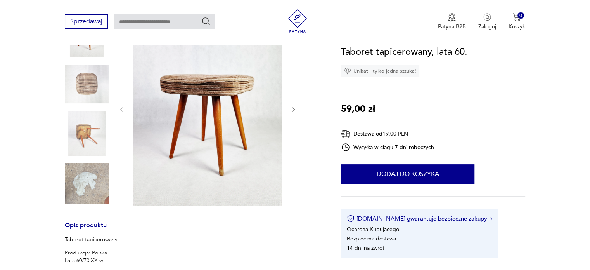
click at [70, 127] on img at bounding box center [87, 133] width 44 height 44
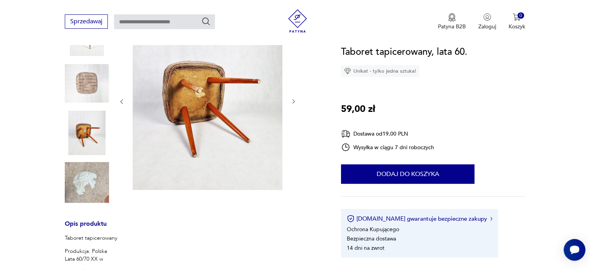
click at [87, 83] on img at bounding box center [87, 83] width 44 height 44
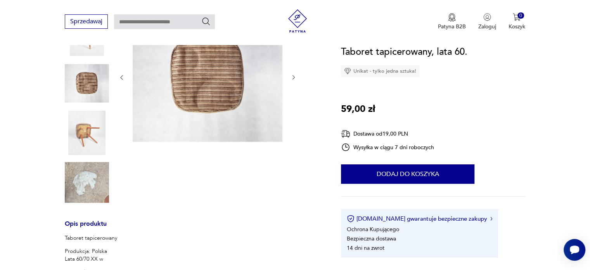
click at [87, 175] on img at bounding box center [87, 182] width 44 height 44
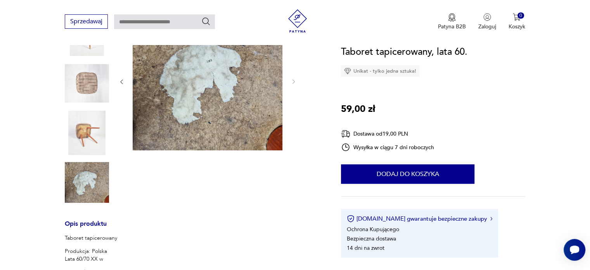
click at [90, 139] on img at bounding box center [87, 133] width 44 height 44
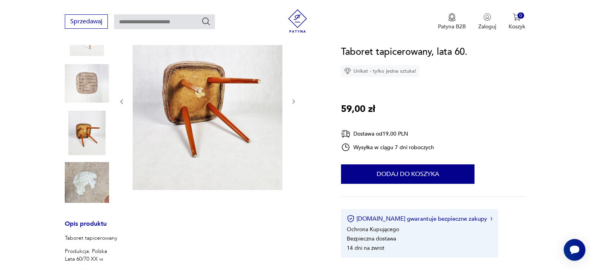
click at [85, 101] on img at bounding box center [87, 83] width 44 height 44
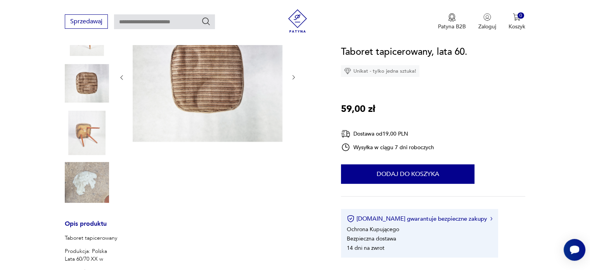
scroll to position [272, 0]
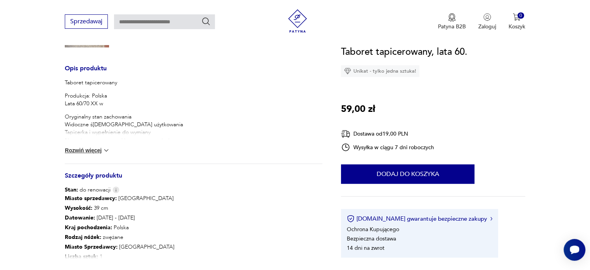
click at [95, 146] on button "Rozwiń więcej" at bounding box center [87, 150] width 45 height 8
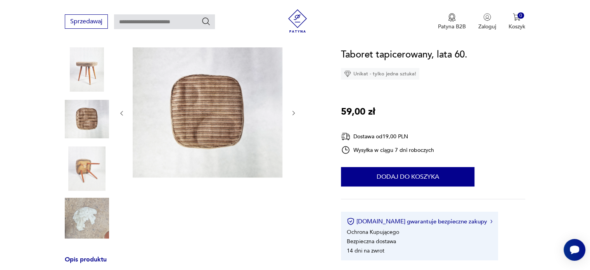
scroll to position [78, 0]
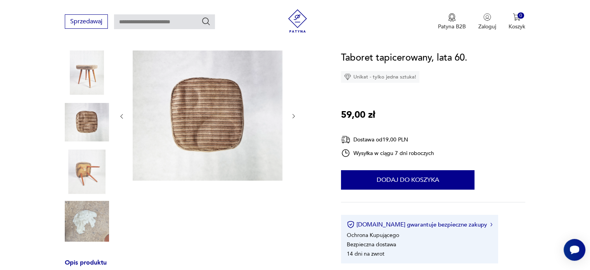
click at [84, 169] on img at bounding box center [87, 171] width 44 height 44
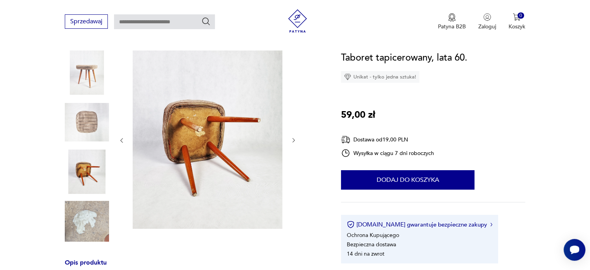
click at [190, 127] on img at bounding box center [208, 139] width 150 height 178
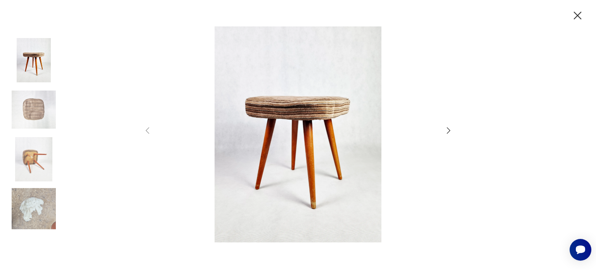
click at [24, 163] on img at bounding box center [34, 159] width 44 height 44
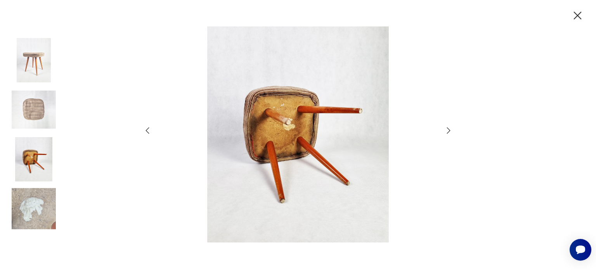
click at [298, 125] on img at bounding box center [298, 134] width 276 height 216
click at [36, 56] on img at bounding box center [34, 60] width 44 height 44
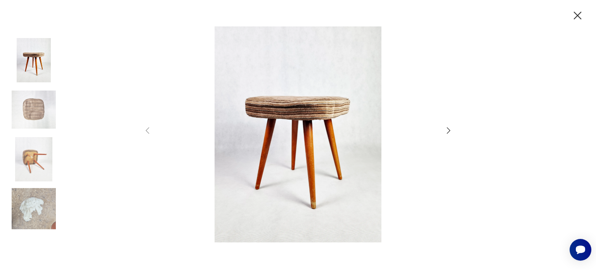
click at [576, 20] on icon "button" at bounding box center [578, 16] width 14 height 14
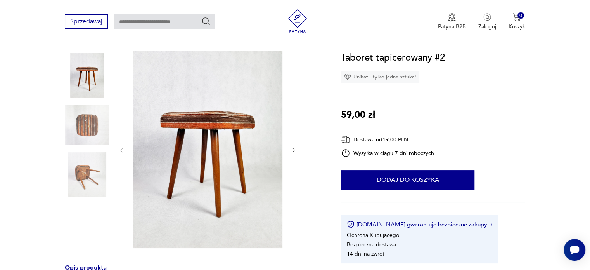
click at [78, 124] on img at bounding box center [87, 124] width 44 height 44
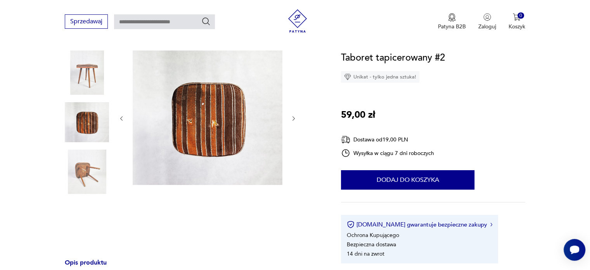
click at [83, 172] on img at bounding box center [87, 171] width 44 height 44
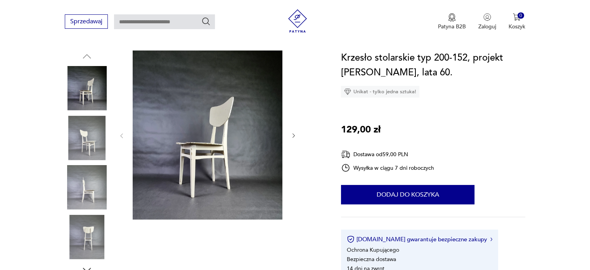
scroll to position [78, 0]
click at [81, 133] on img at bounding box center [87, 138] width 44 height 44
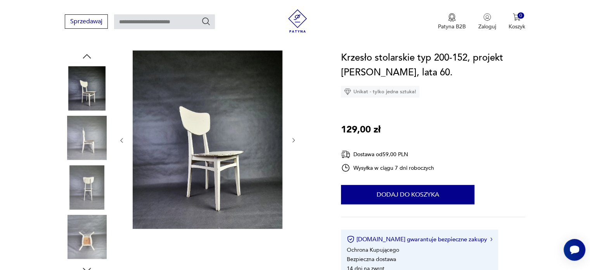
scroll to position [0, 0]
click at [86, 177] on img at bounding box center [87, 187] width 44 height 44
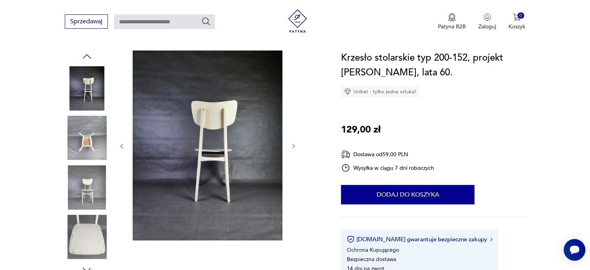
click at [85, 190] on img at bounding box center [87, 187] width 44 height 44
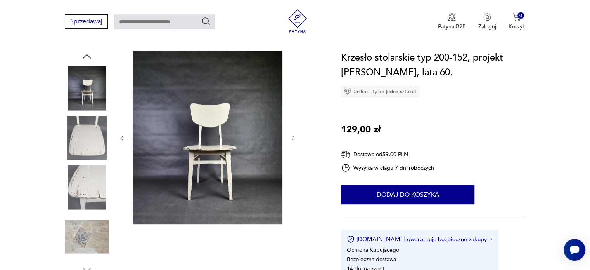
click at [92, 224] on img at bounding box center [87, 237] width 44 height 44
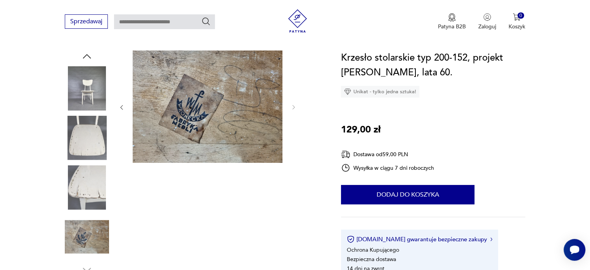
click at [85, 177] on img at bounding box center [87, 187] width 44 height 44
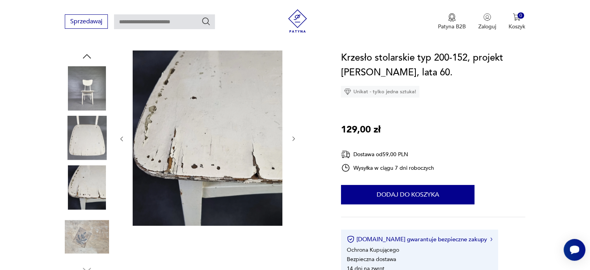
click at [76, 135] on img at bounding box center [87, 138] width 44 height 44
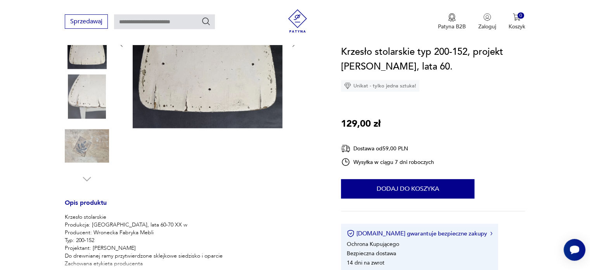
scroll to position [233, 0]
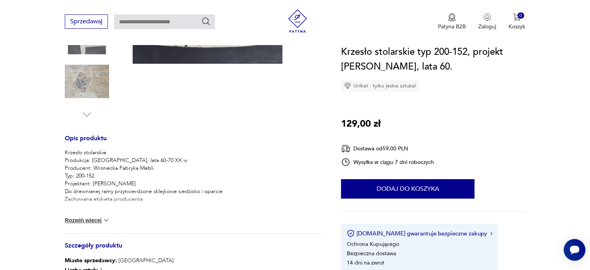
click at [93, 215] on div "Krzesło stolarskie Produkcja: Polska, lata 60-70 XX w Producent: Wronecka Fabry…" at bounding box center [194, 191] width 258 height 85
click at [96, 219] on button "Rozwiń więcej" at bounding box center [87, 220] width 45 height 8
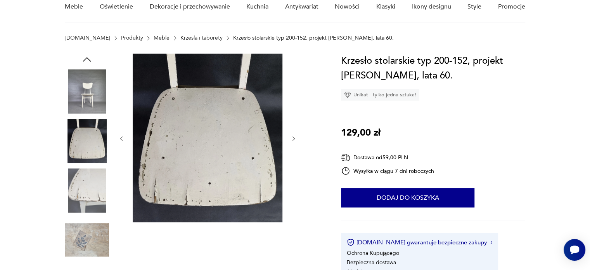
scroll to position [78, 0]
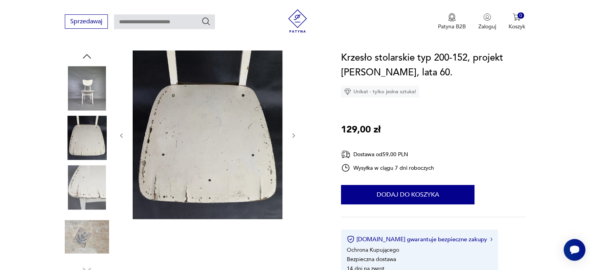
click at [87, 194] on img at bounding box center [87, 187] width 44 height 44
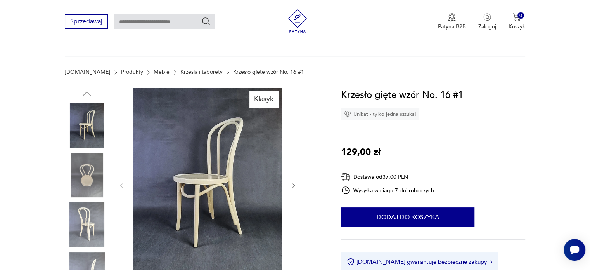
scroll to position [78, 0]
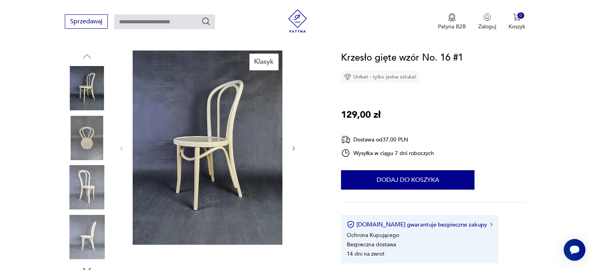
click at [107, 132] on div "Klasyk" at bounding box center [194, 162] width 258 height 225
click at [90, 136] on img at bounding box center [87, 138] width 44 height 44
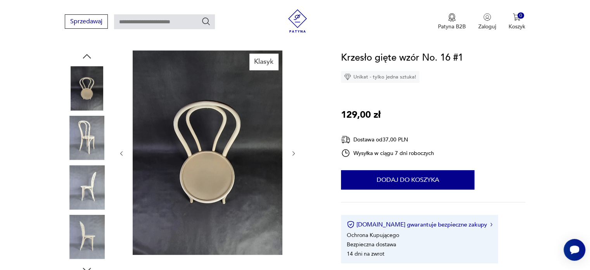
click at [89, 177] on img at bounding box center [87, 187] width 44 height 44
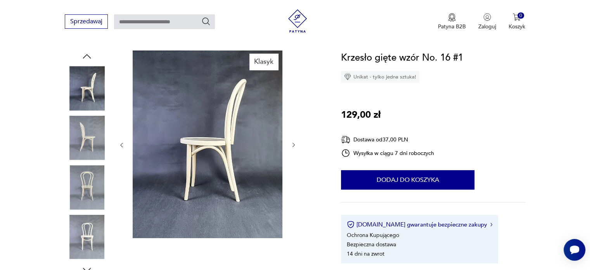
click at [95, 212] on div at bounding box center [87, 163] width 44 height 194
click at [94, 241] on img at bounding box center [87, 237] width 44 height 44
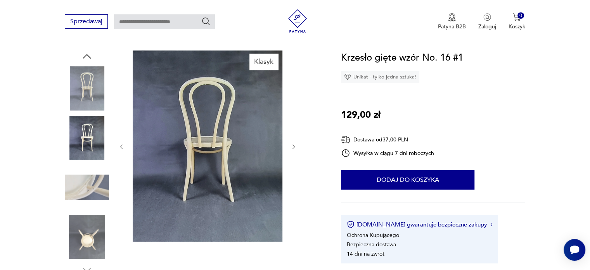
click at [85, 226] on img at bounding box center [87, 237] width 44 height 44
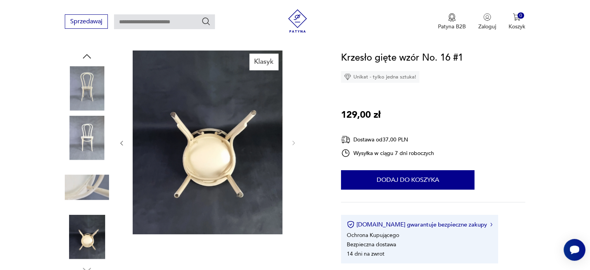
click at [87, 191] on img at bounding box center [87, 187] width 44 height 44
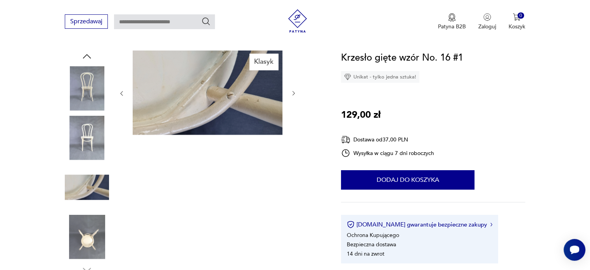
click at [90, 240] on img at bounding box center [87, 237] width 44 height 44
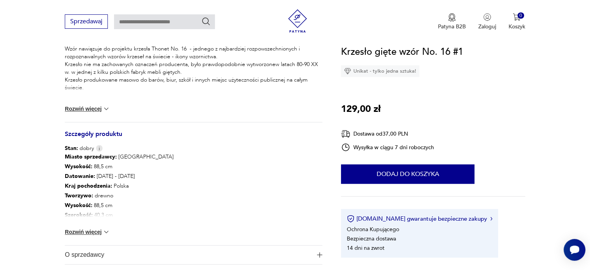
scroll to position [349, 0]
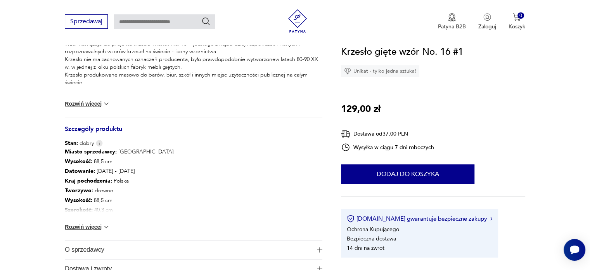
click at [90, 224] on button "Rozwiń więcej" at bounding box center [87, 227] width 45 height 8
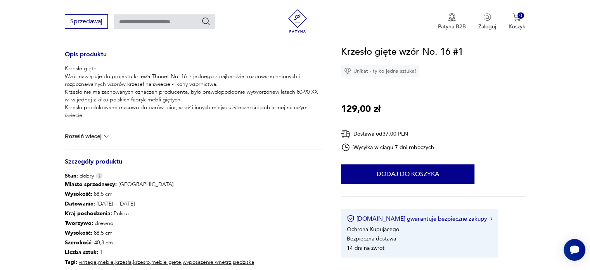
scroll to position [233, 0]
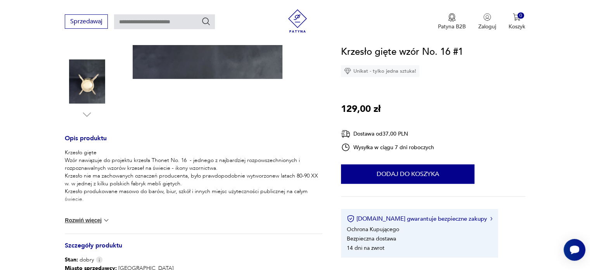
click at [90, 220] on button "Rozwiń więcej" at bounding box center [87, 220] width 45 height 8
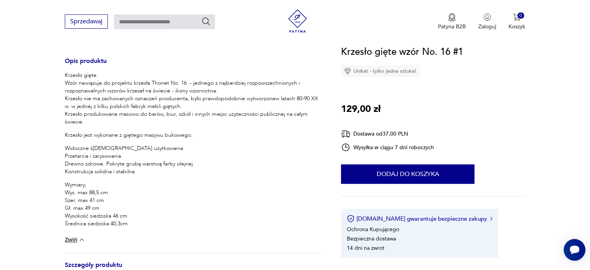
scroll to position [310, 0]
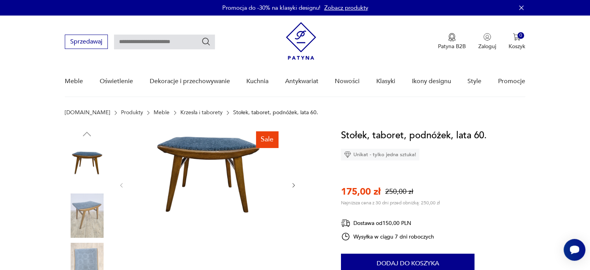
click at [210, 161] on img at bounding box center [208, 184] width 150 height 113
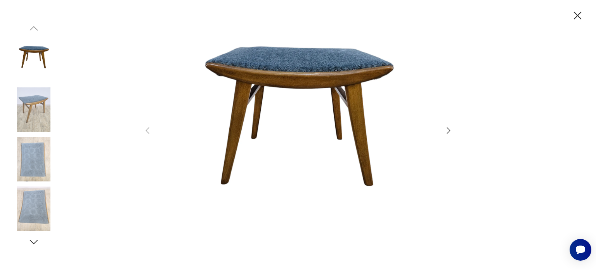
click at [339, 31] on img at bounding box center [298, 134] width 276 height 216
click at [53, 127] on img at bounding box center [34, 109] width 44 height 44
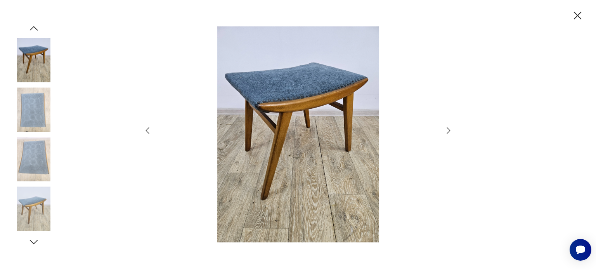
click at [576, 14] on icon "button" at bounding box center [578, 16] width 8 height 8
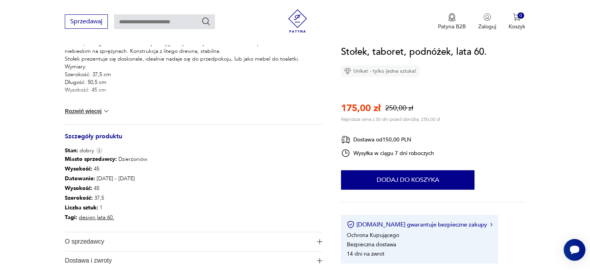
scroll to position [349, 0]
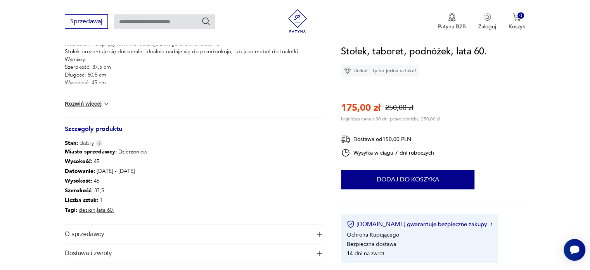
click at [81, 108] on div "Taboret, design z lat 60. Zachowany w oryginalnym dobrym stanie. Siedzisko tapi…" at bounding box center [194, 74] width 258 height 85
click at [84, 105] on button "Rozwiń więcej" at bounding box center [87, 104] width 45 height 8
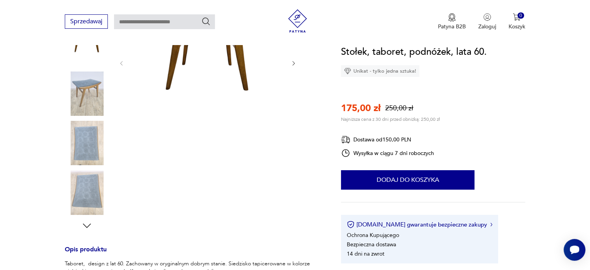
scroll to position [116, 0]
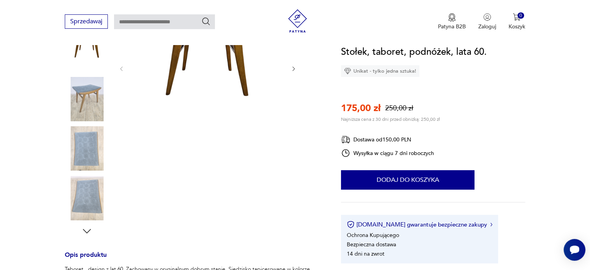
click at [90, 187] on img at bounding box center [87, 198] width 44 height 44
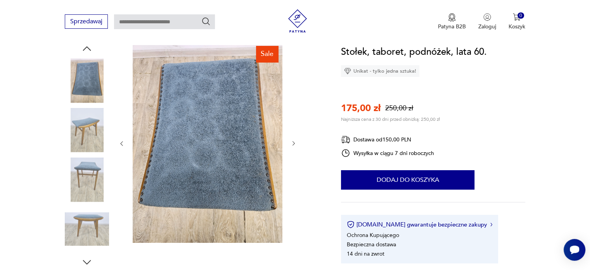
scroll to position [78, 0]
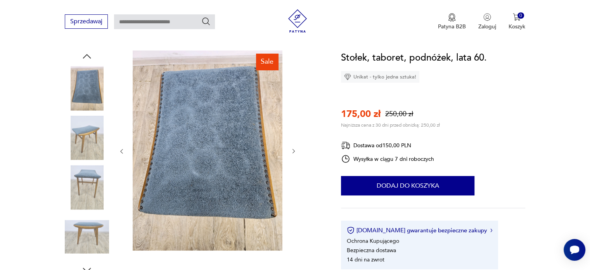
click at [85, 194] on img at bounding box center [87, 187] width 44 height 44
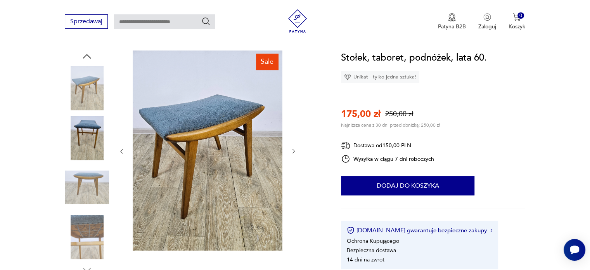
click at [95, 114] on div at bounding box center [87, 163] width 44 height 194
click at [94, 90] on img at bounding box center [87, 88] width 44 height 44
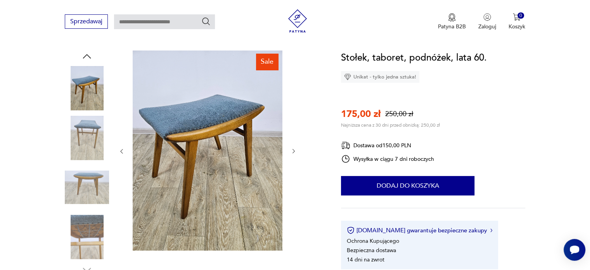
click at [90, 239] on img at bounding box center [87, 237] width 44 height 44
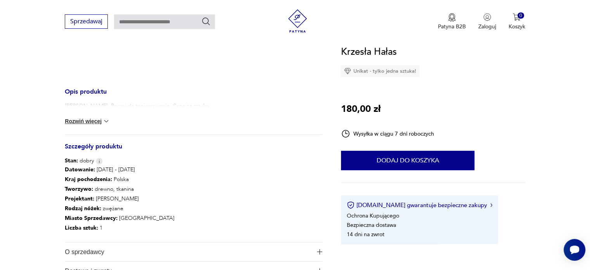
scroll to position [194, 0]
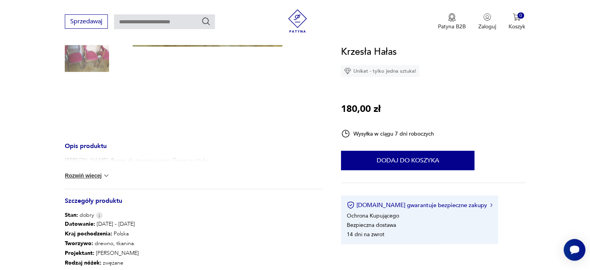
click at [90, 170] on div "[PERSON_NAME]. Raczej do tapicerowania. Cena za sztukę. Rozwiń więcej" at bounding box center [194, 172] width 258 height 32
click at [93, 172] on button "Rozwiń więcej" at bounding box center [87, 176] width 45 height 8
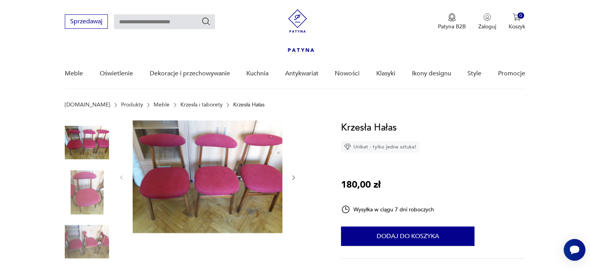
scroll to position [0, 0]
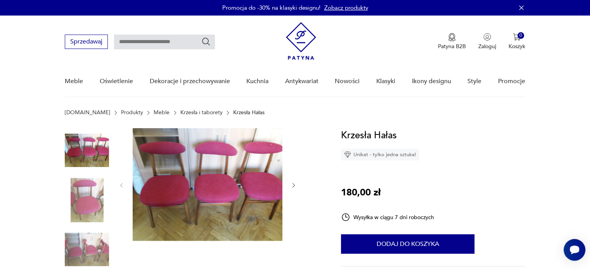
click at [207, 142] on img at bounding box center [208, 184] width 150 height 113
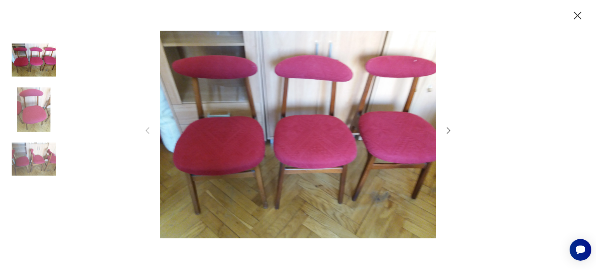
click at [31, 106] on img at bounding box center [34, 109] width 44 height 44
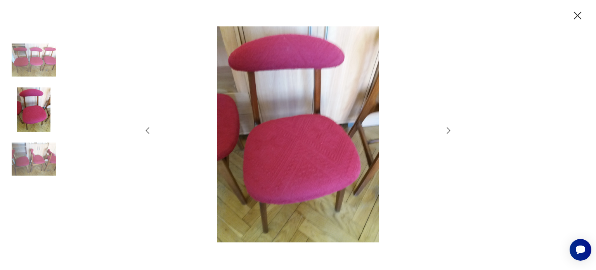
click at [43, 171] on img at bounding box center [34, 159] width 44 height 44
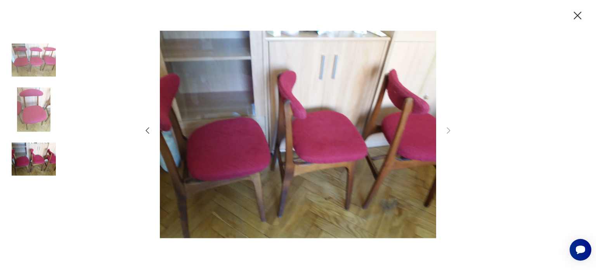
click at [582, 15] on icon "button" at bounding box center [578, 16] width 14 height 14
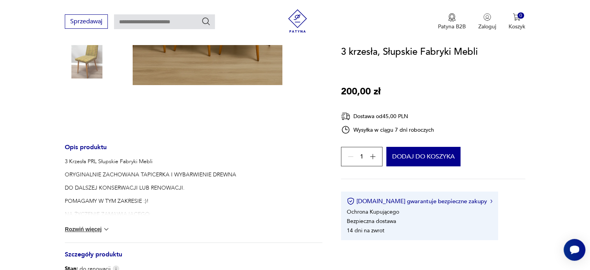
scroll to position [194, 0]
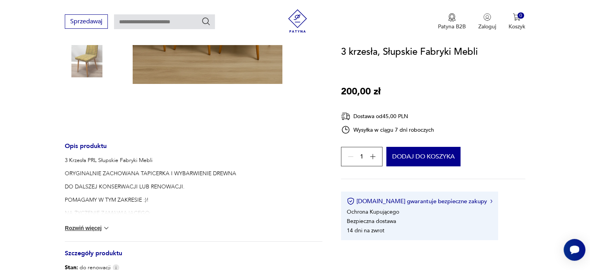
click at [93, 228] on button "Rozwiń więcej" at bounding box center [87, 228] width 45 height 8
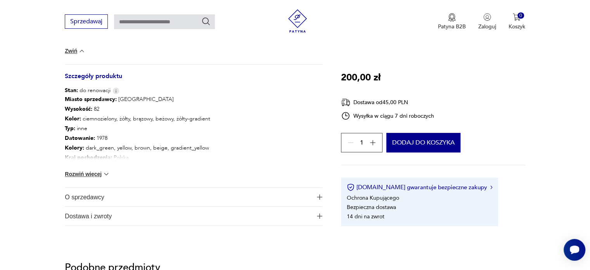
scroll to position [776, 0]
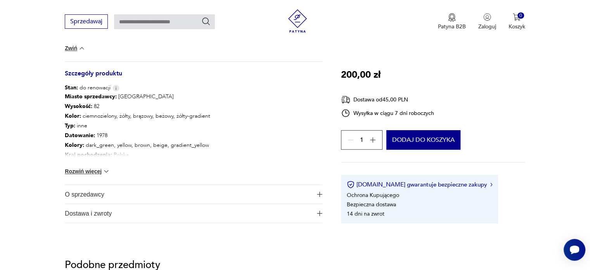
click at [94, 172] on button "Rozwiń więcej" at bounding box center [87, 171] width 45 height 8
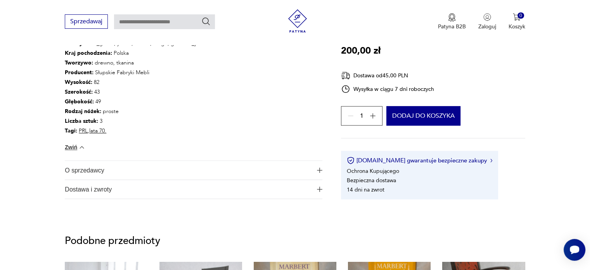
scroll to position [893, 0]
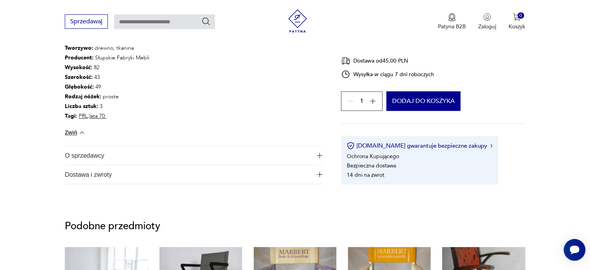
click at [236, 156] on span "O sprzedawcy" at bounding box center [188, 155] width 247 height 19
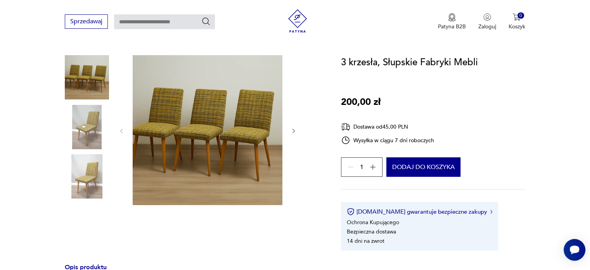
scroll to position [39, 0]
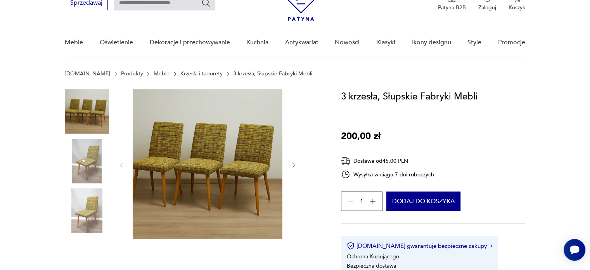
click at [99, 155] on img at bounding box center [87, 161] width 44 height 44
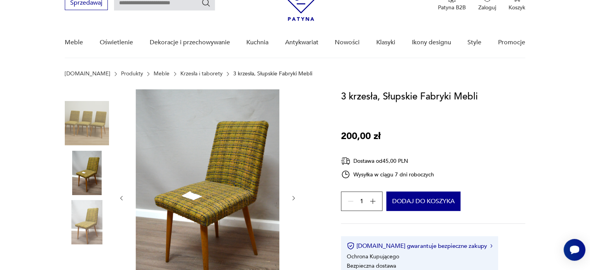
click at [88, 232] on img at bounding box center [87, 222] width 44 height 44
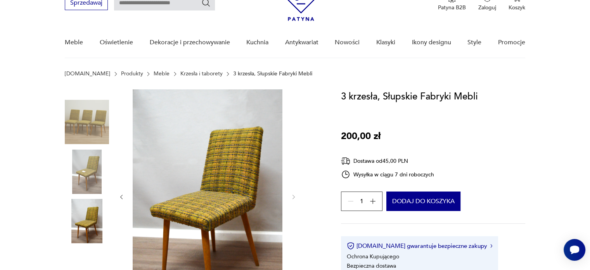
click at [238, 172] on img at bounding box center [208, 195] width 150 height 213
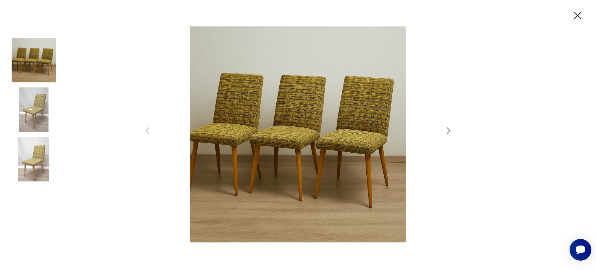
click at [335, 113] on img at bounding box center [298, 134] width 276 height 216
click at [31, 123] on img at bounding box center [34, 109] width 44 height 44
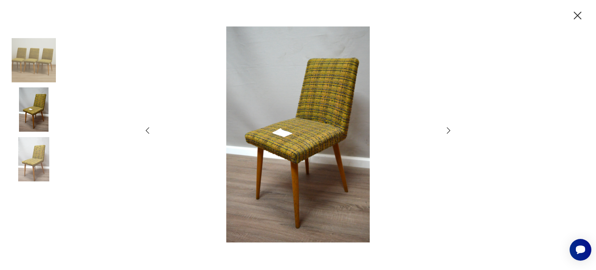
click at [34, 158] on img at bounding box center [34, 159] width 44 height 44
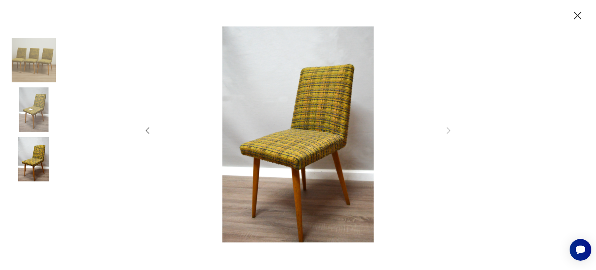
click at [577, 15] on icon "button" at bounding box center [578, 16] width 8 height 8
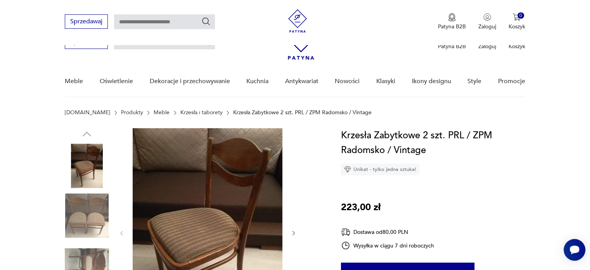
scroll to position [116, 0]
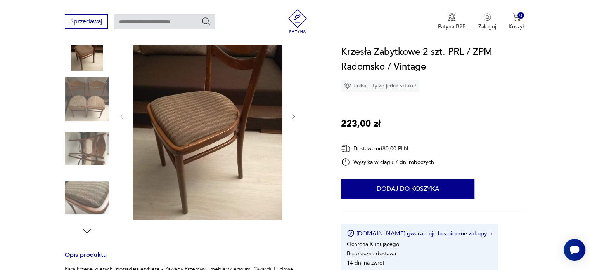
click at [96, 186] on img at bounding box center [87, 198] width 44 height 44
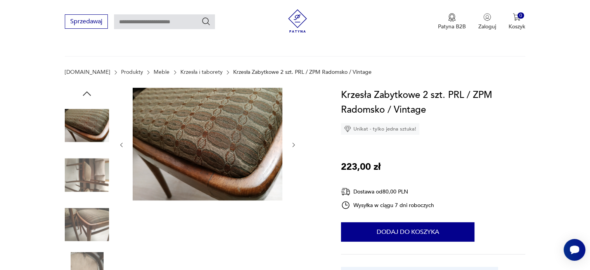
scroll to position [39, 0]
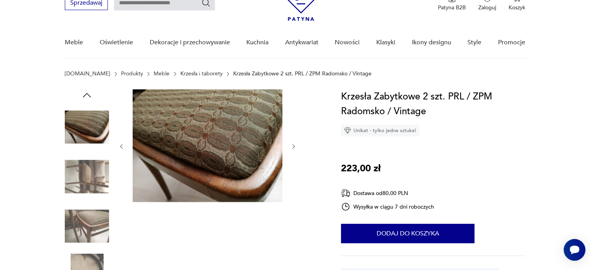
click at [95, 172] on img at bounding box center [87, 176] width 44 height 44
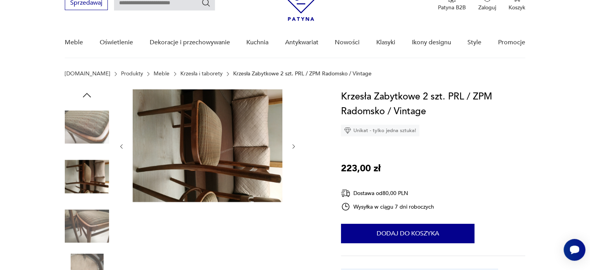
click at [95, 217] on img at bounding box center [87, 226] width 44 height 44
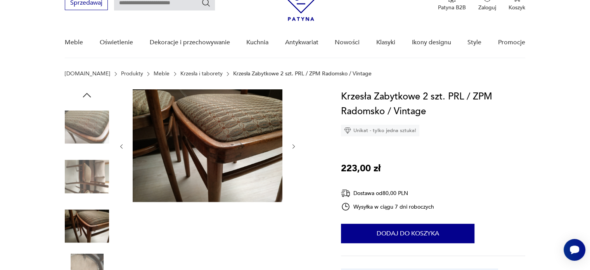
click at [88, 133] on img at bounding box center [87, 127] width 44 height 44
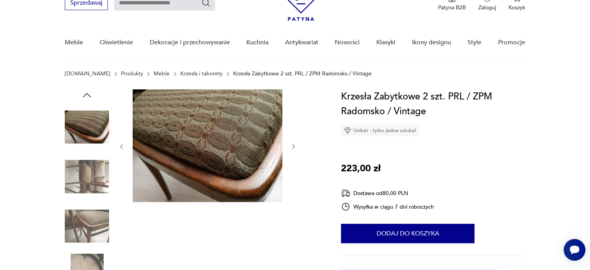
click at [86, 179] on img at bounding box center [87, 176] width 44 height 44
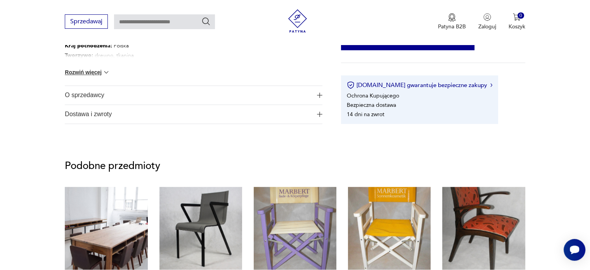
scroll to position [505, 0]
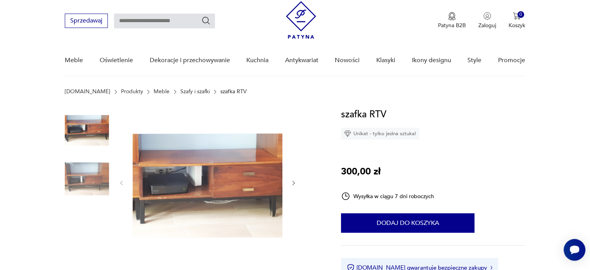
scroll to position [78, 0]
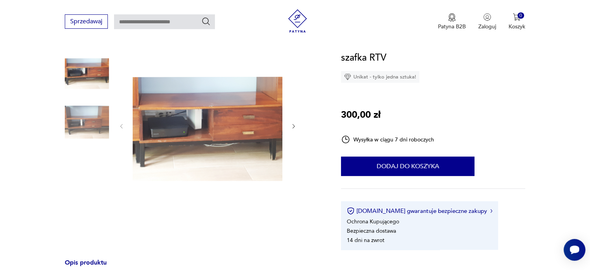
click at [101, 118] on img at bounding box center [87, 122] width 44 height 44
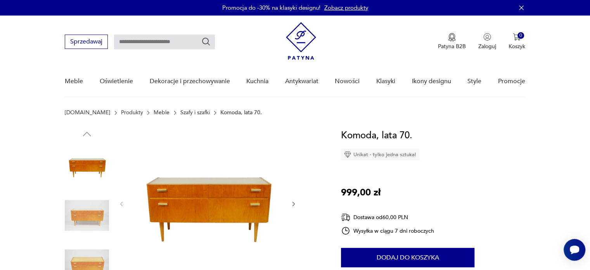
click at [90, 212] on img at bounding box center [87, 215] width 44 height 44
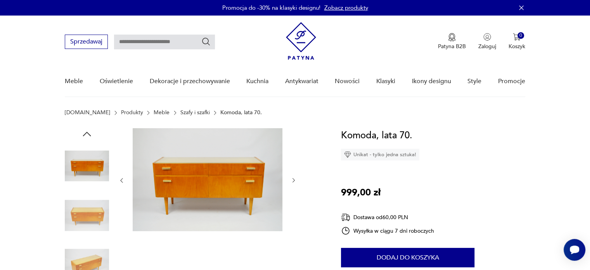
click at [86, 238] on div at bounding box center [87, 216] width 44 height 46
click at [90, 221] on img at bounding box center [87, 215] width 44 height 44
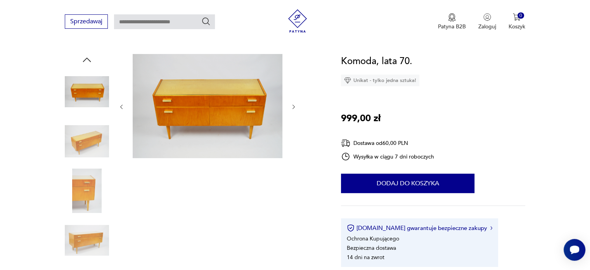
scroll to position [116, 0]
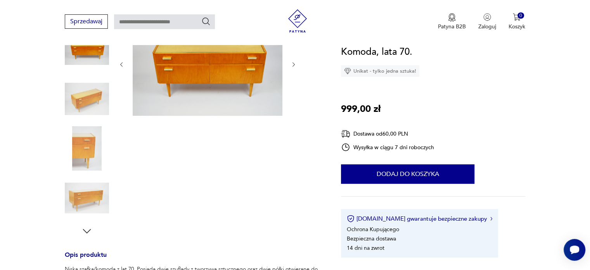
click at [85, 142] on img at bounding box center [87, 148] width 44 height 44
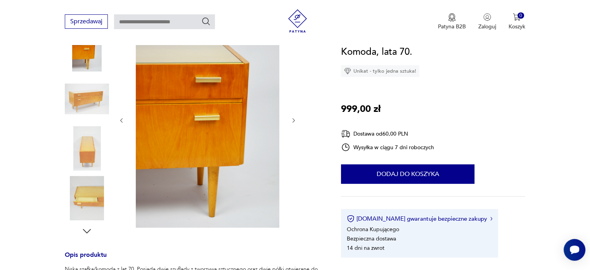
click at [231, 87] on img at bounding box center [208, 120] width 150 height 216
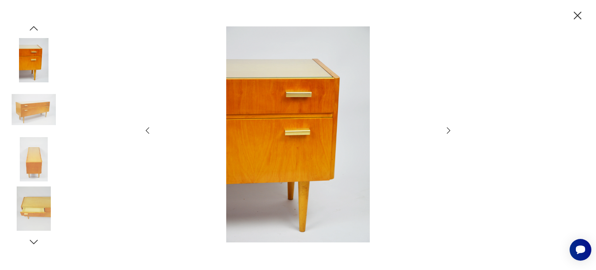
click at [322, 87] on img at bounding box center [298, 134] width 276 height 216
click at [35, 215] on img at bounding box center [34, 208] width 44 height 44
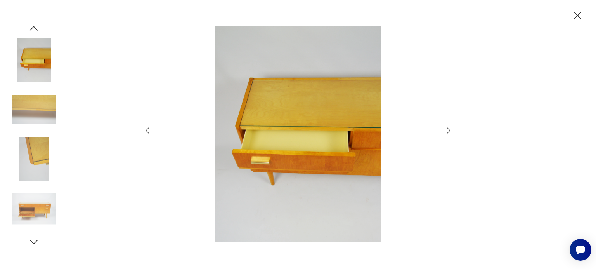
click at [321, 159] on img at bounding box center [298, 134] width 276 height 216
click at [444, 129] on icon "button" at bounding box center [448, 130] width 9 height 9
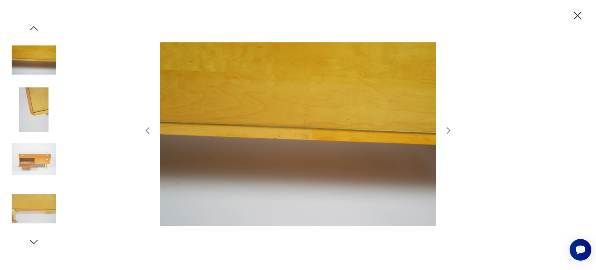
click at [450, 134] on icon "button" at bounding box center [448, 130] width 9 height 9
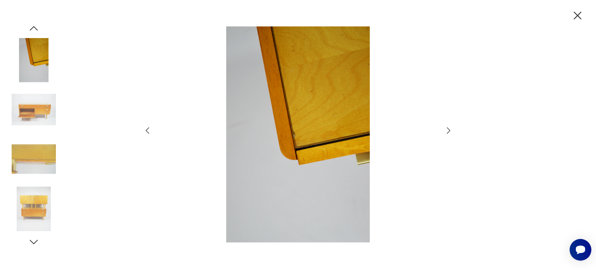
click at [450, 134] on icon "button" at bounding box center [448, 130] width 9 height 9
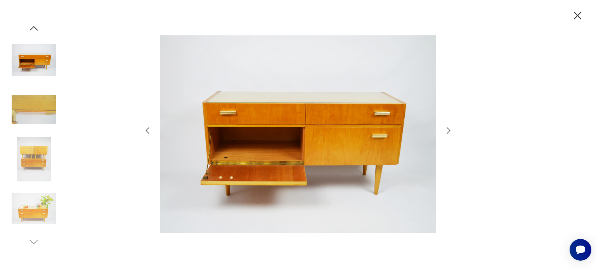
click at [450, 134] on icon "button" at bounding box center [448, 130] width 9 height 9
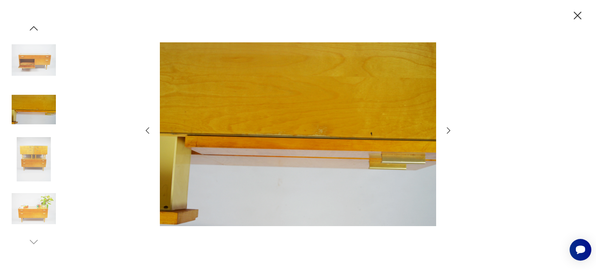
click at [450, 134] on icon "button" at bounding box center [448, 130] width 9 height 9
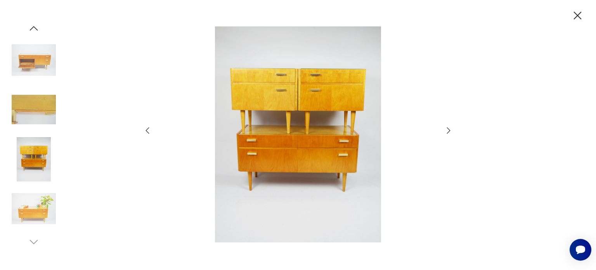
click at [450, 134] on icon "button" at bounding box center [448, 130] width 9 height 9
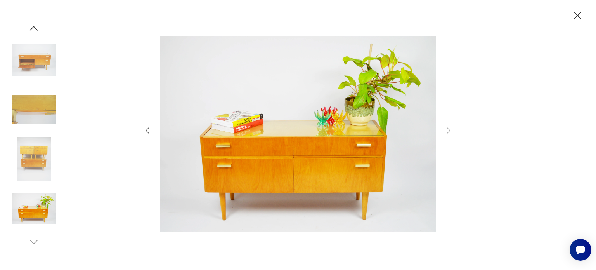
click at [150, 133] on icon "button" at bounding box center [147, 130] width 9 height 9
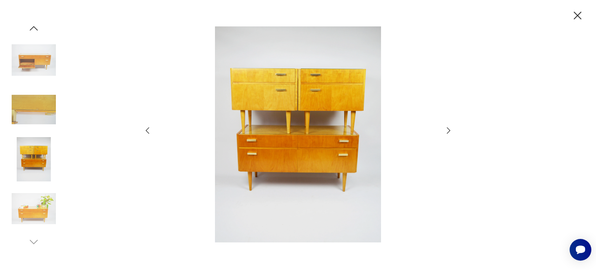
click at [447, 130] on icon "button" at bounding box center [448, 130] width 9 height 9
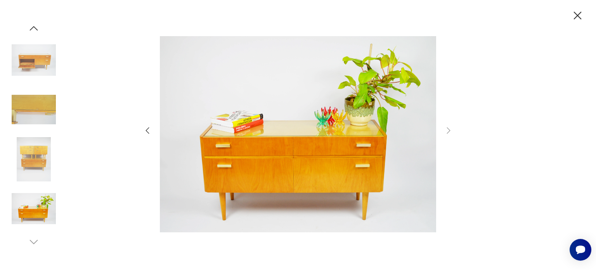
click at [576, 33] on div at bounding box center [298, 135] width 596 height 270
click at [576, 18] on icon "button" at bounding box center [578, 16] width 14 height 14
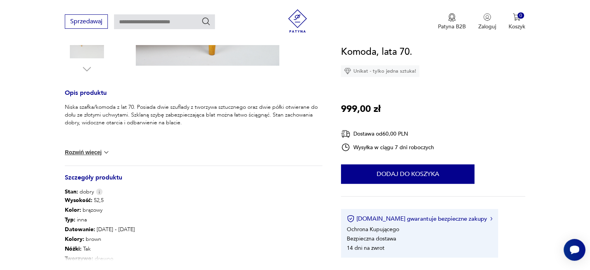
scroll to position [349, 0]
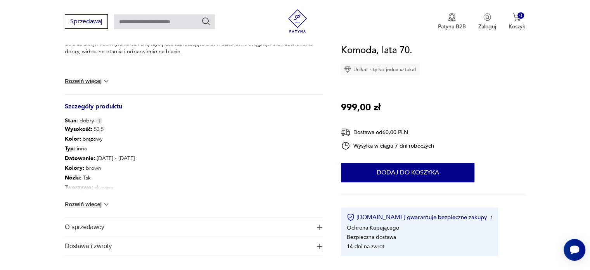
click at [91, 203] on button "Rozwiń więcej" at bounding box center [87, 204] width 45 height 8
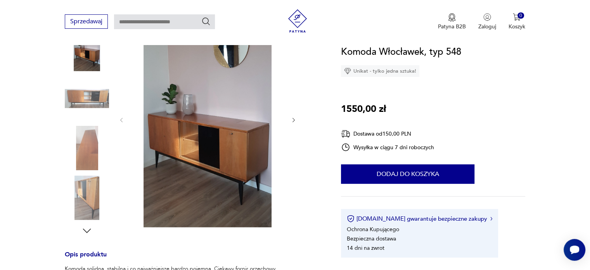
scroll to position [116, 0]
click at [166, 97] on img at bounding box center [208, 120] width 150 height 216
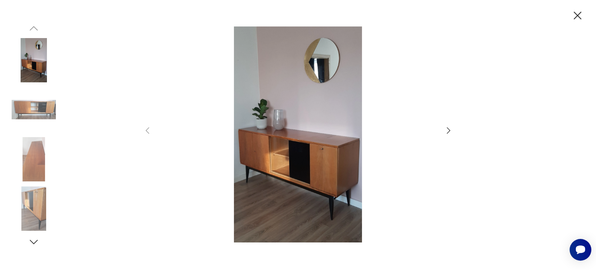
click at [449, 132] on icon "button" at bounding box center [448, 130] width 9 height 9
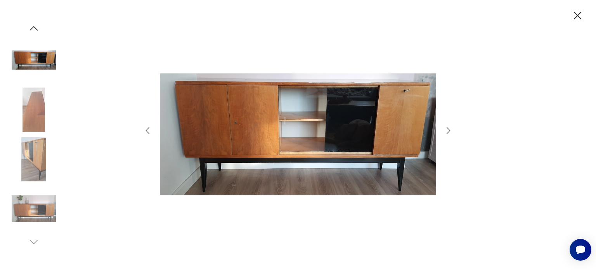
click at [450, 132] on icon "button" at bounding box center [448, 130] width 9 height 9
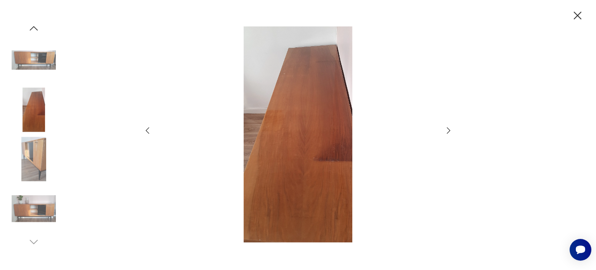
click at [450, 132] on icon "button" at bounding box center [448, 130] width 9 height 9
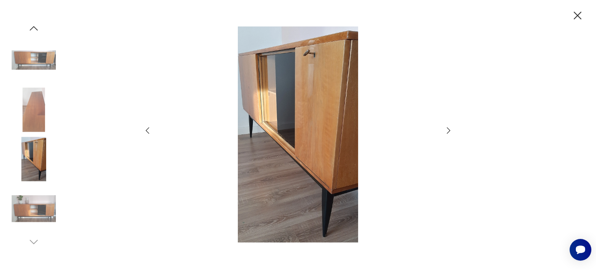
click at [450, 132] on icon "button" at bounding box center [448, 130] width 9 height 9
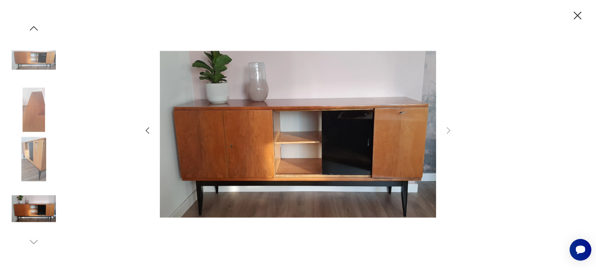
click at [579, 15] on icon "button" at bounding box center [578, 16] width 14 height 14
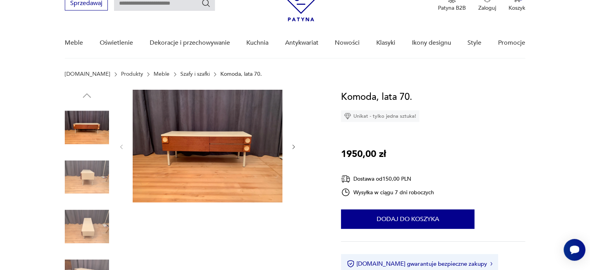
scroll to position [39, 0]
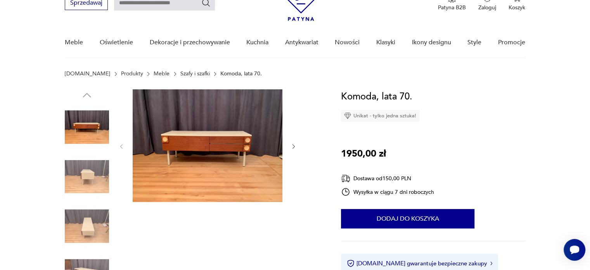
click at [88, 165] on img at bounding box center [87, 176] width 44 height 44
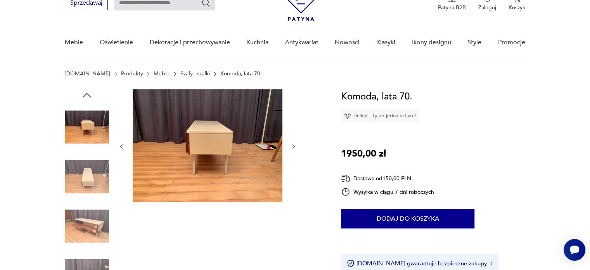
click at [94, 179] on img at bounding box center [87, 176] width 44 height 44
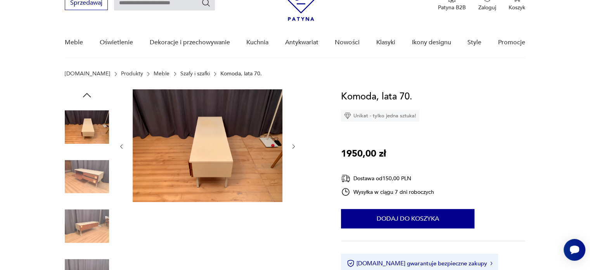
click at [96, 200] on div at bounding box center [87, 202] width 44 height 194
click at [98, 231] on img at bounding box center [87, 226] width 44 height 44
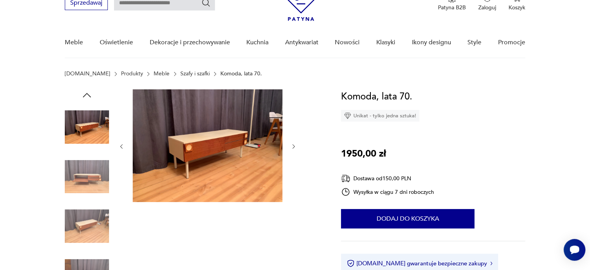
click at [203, 145] on img at bounding box center [208, 145] width 150 height 113
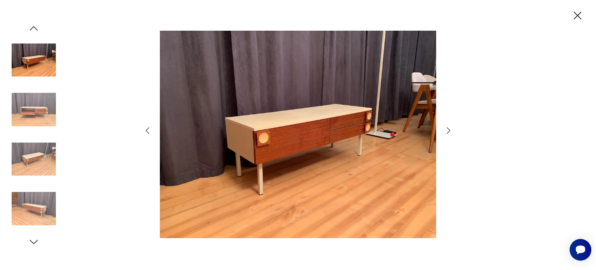
click at [50, 198] on img at bounding box center [34, 208] width 44 height 44
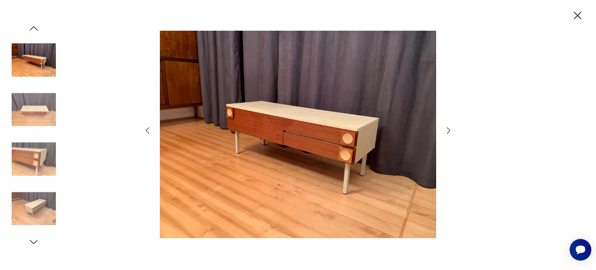
click at [452, 131] on icon "button" at bounding box center [448, 130] width 9 height 9
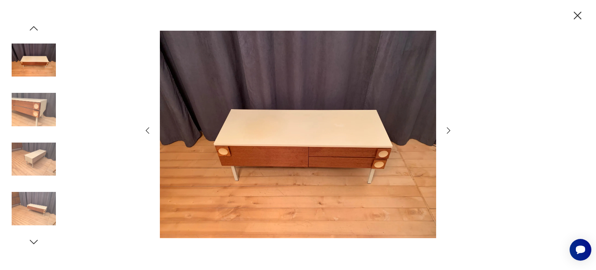
click at [451, 131] on icon "button" at bounding box center [448, 130] width 9 height 9
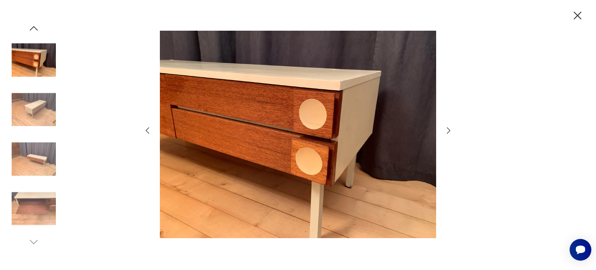
click at [451, 131] on icon "button" at bounding box center [448, 130] width 9 height 9
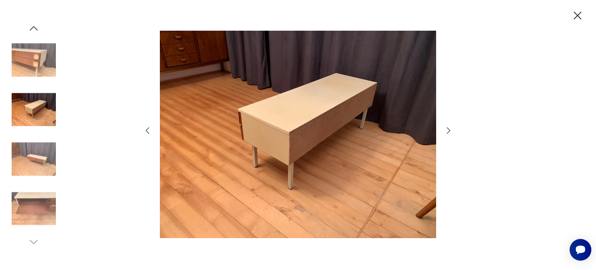
click at [451, 131] on icon "button" at bounding box center [448, 130] width 9 height 9
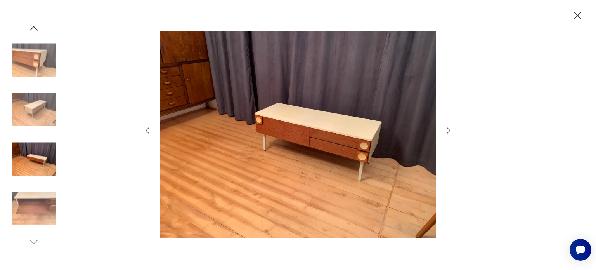
click at [451, 131] on icon "button" at bounding box center [448, 130] width 9 height 9
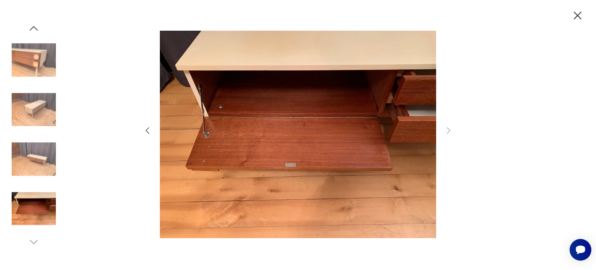
click at [574, 13] on icon "button" at bounding box center [578, 16] width 14 height 14
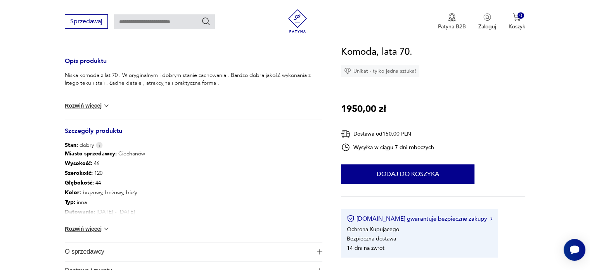
scroll to position [310, 0]
click at [83, 94] on div "Niska komoda z lat 70 . W oryginalnym i dobrym stanie zachowania . Bardzo dobra…" at bounding box center [194, 94] width 258 height 47
click at [92, 101] on button "Rozwiń więcej" at bounding box center [87, 105] width 45 height 8
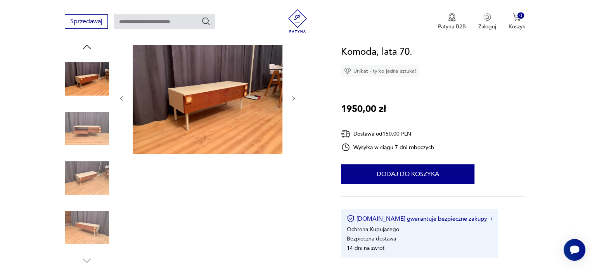
scroll to position [78, 0]
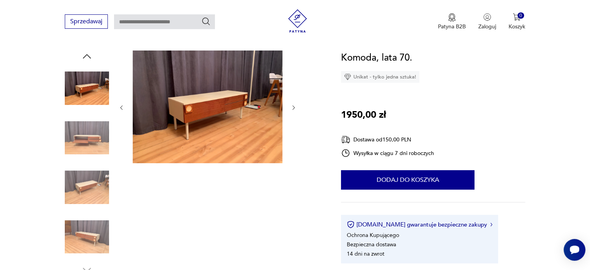
click at [101, 197] on img at bounding box center [87, 187] width 44 height 44
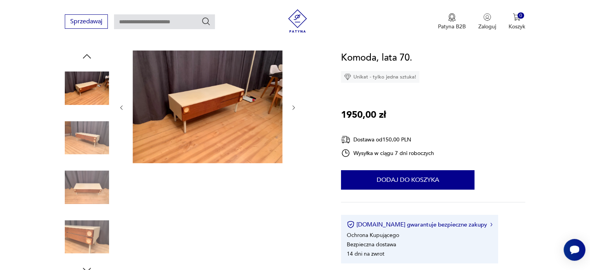
click at [208, 109] on img at bounding box center [208, 106] width 150 height 113
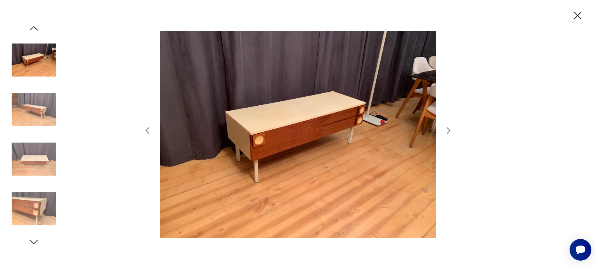
click at [575, 14] on icon "button" at bounding box center [578, 16] width 14 height 14
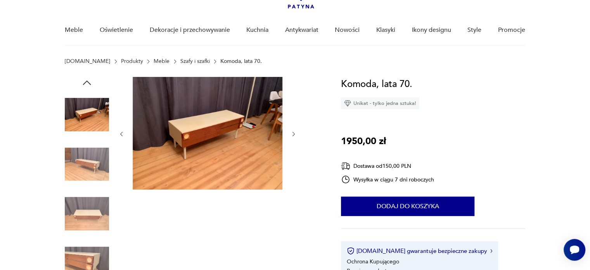
scroll to position [39, 0]
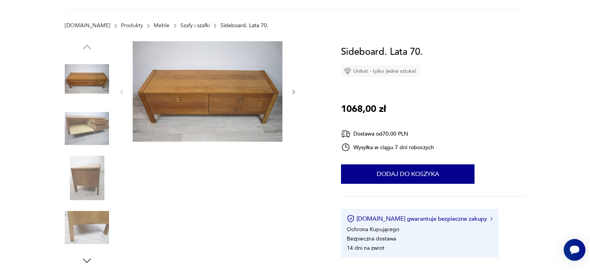
scroll to position [116, 0]
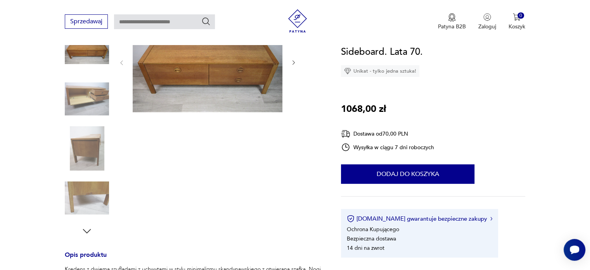
click at [81, 94] on img at bounding box center [87, 99] width 44 height 44
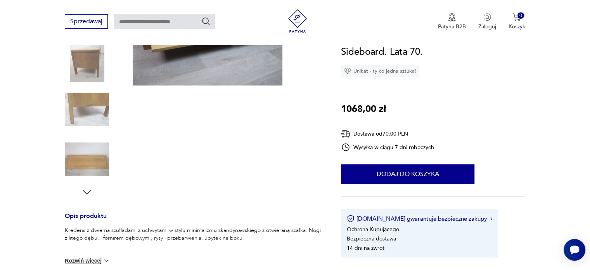
click at [87, 163] on img at bounding box center [87, 159] width 44 height 44
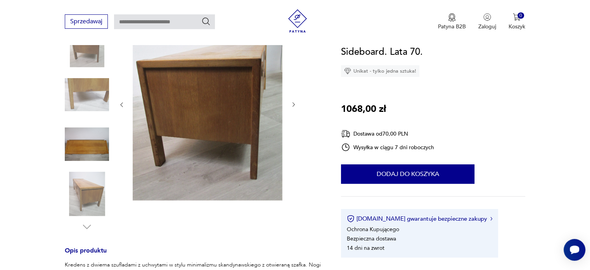
scroll to position [118, 0]
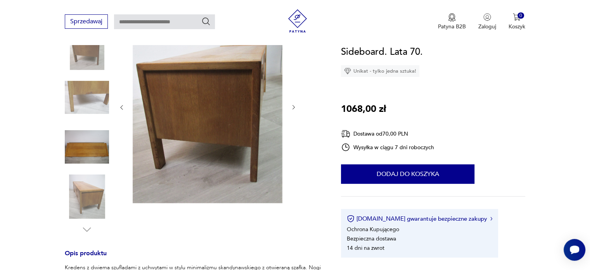
click at [93, 198] on img at bounding box center [87, 196] width 44 height 44
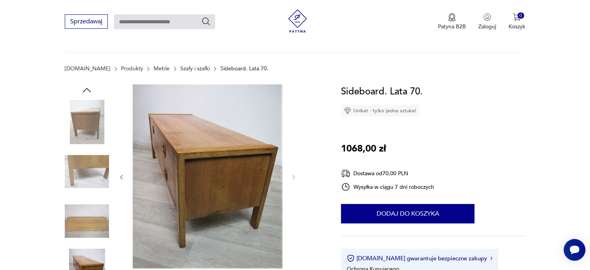
scroll to position [40, 0]
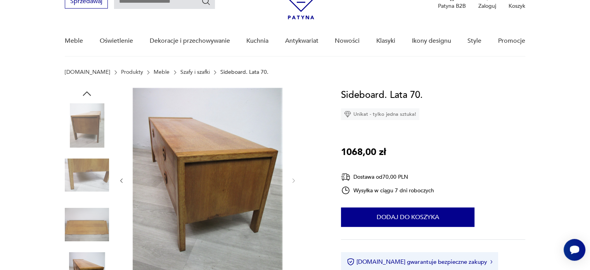
click at [87, 91] on icon "button" at bounding box center [87, 94] width 12 height 12
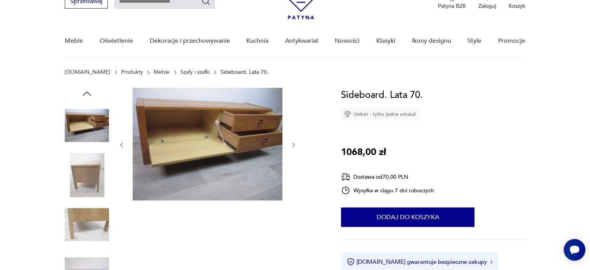
click at [87, 91] on icon "button" at bounding box center [87, 94] width 12 height 12
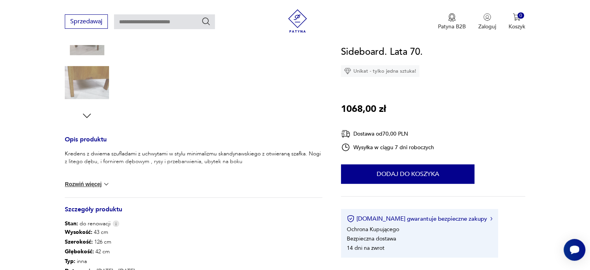
scroll to position [2, 0]
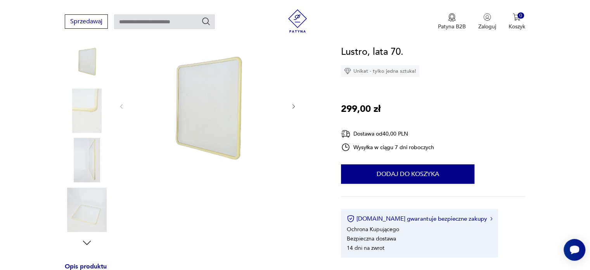
scroll to position [39, 0]
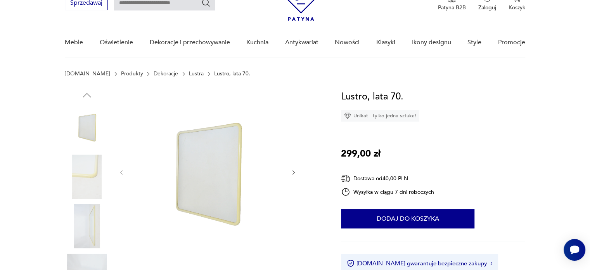
click at [93, 181] on img at bounding box center [87, 176] width 44 height 44
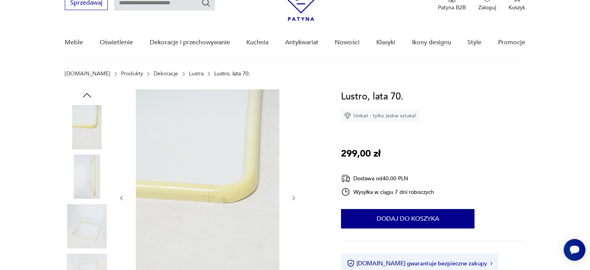
click at [87, 173] on img at bounding box center [87, 176] width 44 height 44
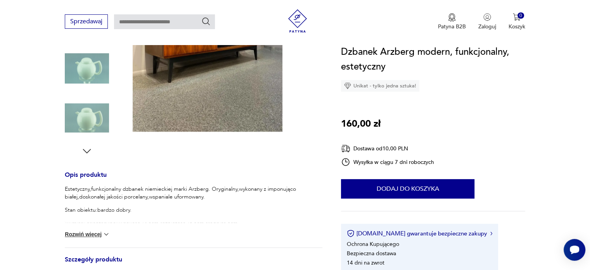
scroll to position [194, 0]
